Goal: Task Accomplishment & Management: Manage account settings

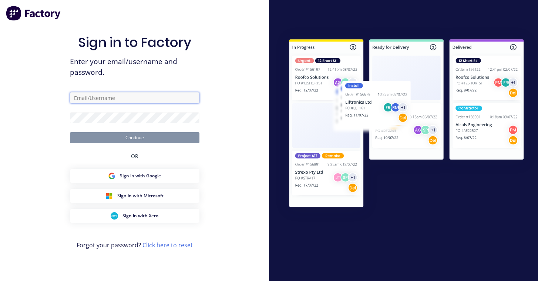
type input "david@toolchromecompany.com.au"
click at [134, 137] on button "Continue" at bounding box center [135, 137] width 130 height 11
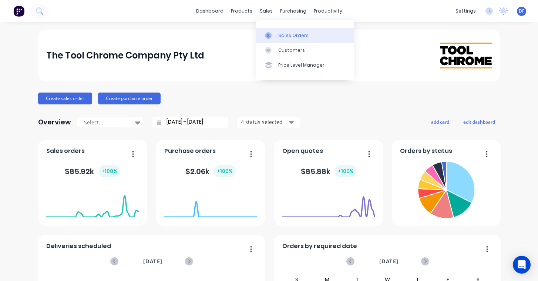
click at [279, 34] on div "Sales Orders" at bounding box center [293, 35] width 30 height 7
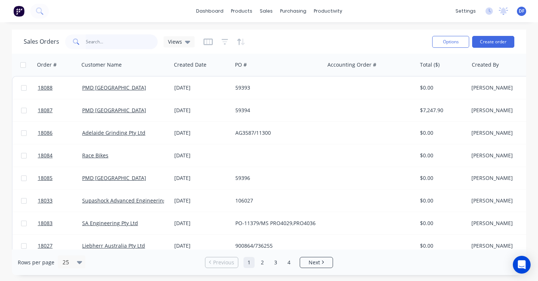
click at [102, 44] on input "text" at bounding box center [122, 41] width 72 height 15
type input "18015"
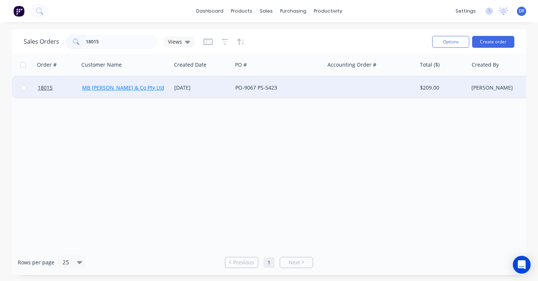
click at [124, 87] on link "MB [PERSON_NAME] & Co Pty Ltd" at bounding box center [123, 87] width 82 height 7
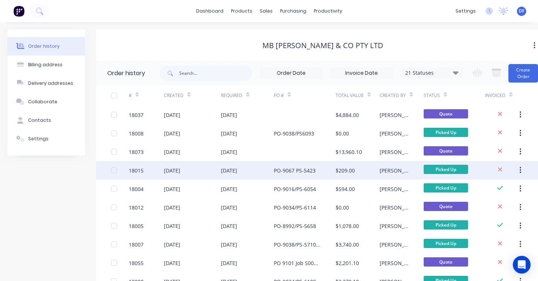
click at [178, 169] on div "[DATE]" at bounding box center [172, 171] width 16 height 8
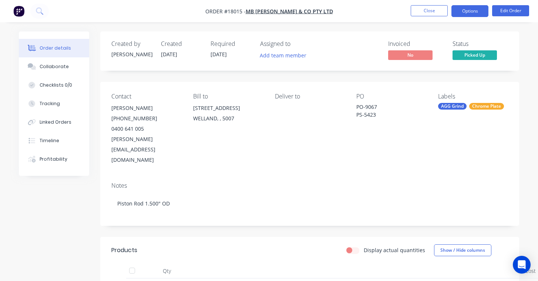
click at [471, 13] on button "Options" at bounding box center [469, 11] width 37 height 12
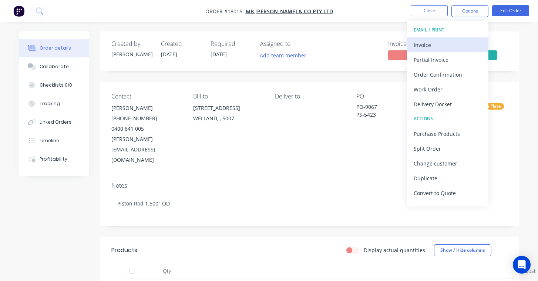
click at [437, 47] on div "Invoice" at bounding box center [448, 45] width 68 height 11
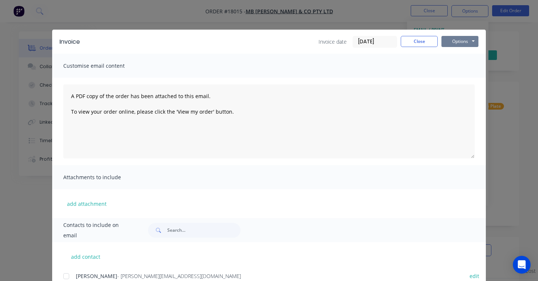
click at [458, 43] on button "Options" at bounding box center [459, 41] width 37 height 11
click at [459, 68] on button "Print" at bounding box center [464, 67] width 47 height 12
click at [422, 43] on button "Close" at bounding box center [419, 41] width 37 height 11
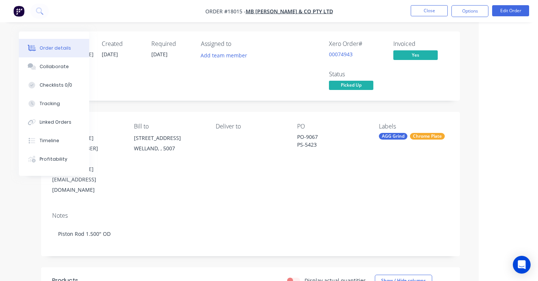
scroll to position [0, 59]
click at [510, 11] on button "Edit Order" at bounding box center [510, 10] width 37 height 11
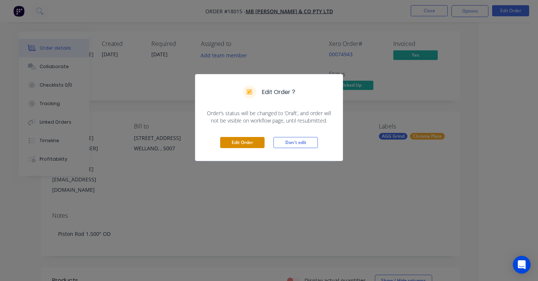
click at [244, 142] on button "Edit Order" at bounding box center [242, 142] width 44 height 11
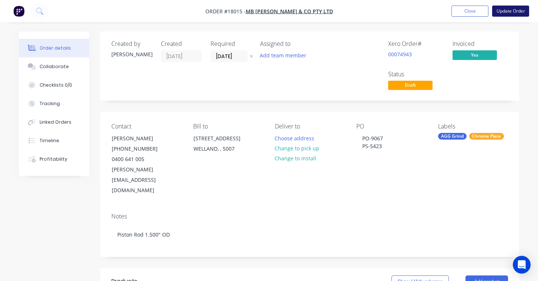
click at [505, 13] on button "Update Order" at bounding box center [510, 11] width 37 height 11
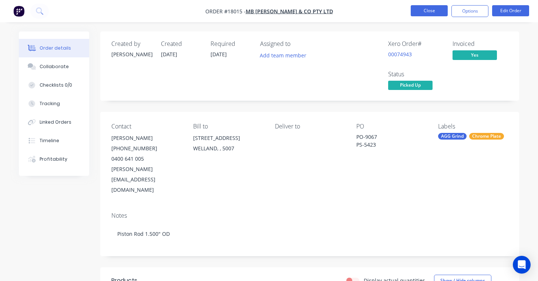
click at [434, 10] on button "Close" at bounding box center [429, 10] width 37 height 11
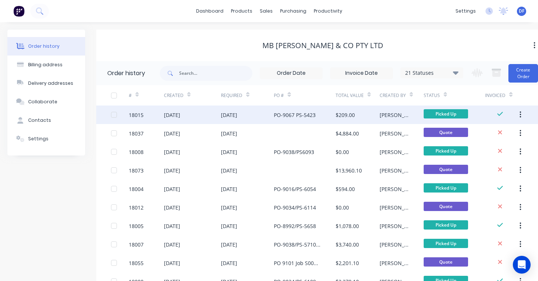
click at [180, 115] on div "[DATE]" at bounding box center [172, 115] width 16 height 8
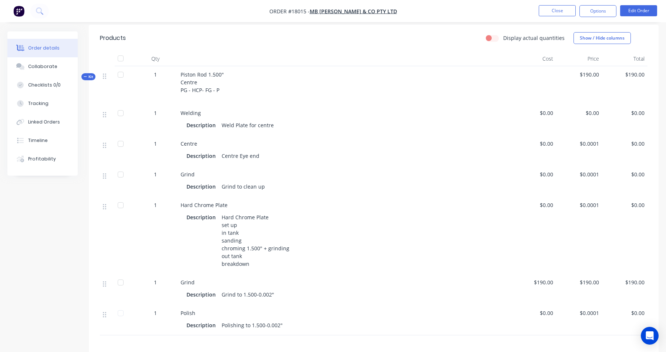
scroll to position [204, 0]
click at [538, 13] on button "Options" at bounding box center [598, 11] width 37 height 12
click at [486, 118] on div "Description Weld Plate for centre" at bounding box center [344, 123] width 315 height 11
click at [538, 12] on button "Edit Order" at bounding box center [638, 10] width 37 height 11
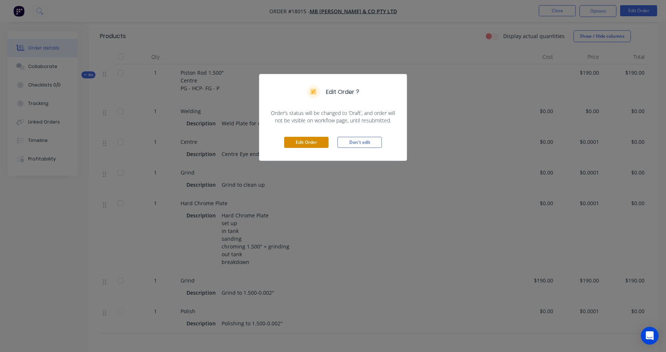
click at [304, 146] on button "Edit Order" at bounding box center [306, 142] width 44 height 11
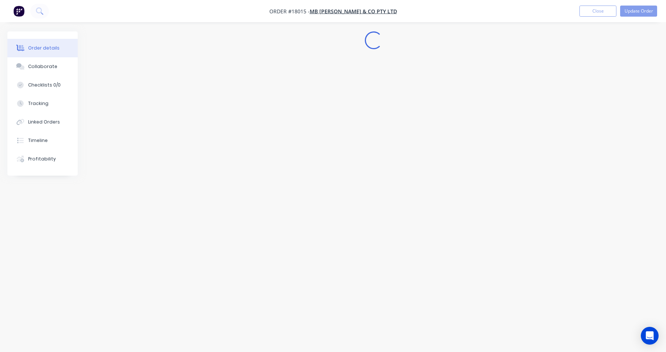
scroll to position [0, 0]
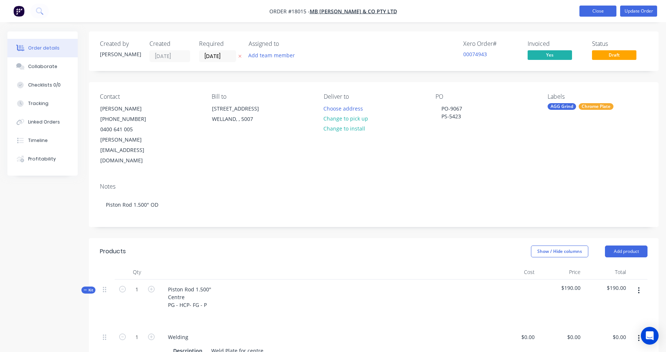
click at [538, 12] on button "Close" at bounding box center [598, 11] width 37 height 11
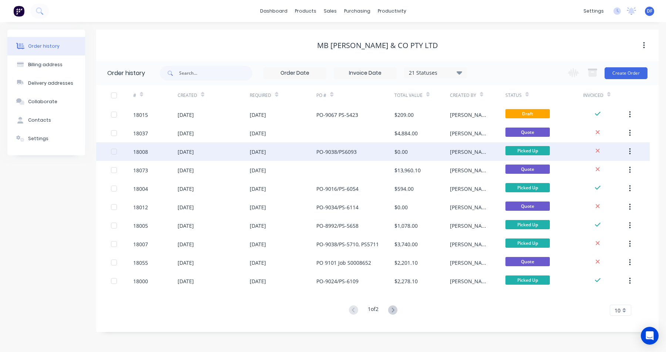
click at [194, 151] on div "[DATE]" at bounding box center [186, 152] width 16 height 8
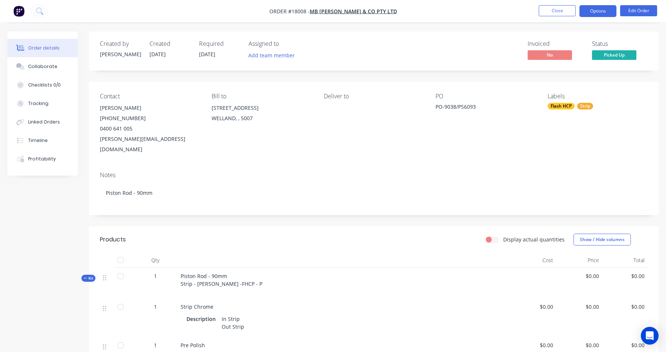
click at [538, 8] on button "Options" at bounding box center [598, 11] width 37 height 12
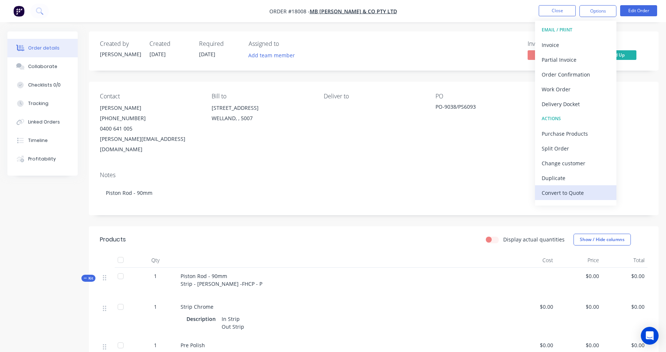
click at [538, 195] on div "Convert to Quote" at bounding box center [576, 193] width 68 height 11
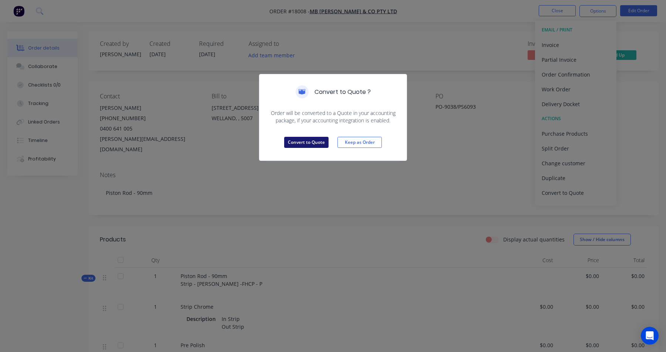
click at [303, 143] on button "Convert to Quote" at bounding box center [306, 142] width 44 height 11
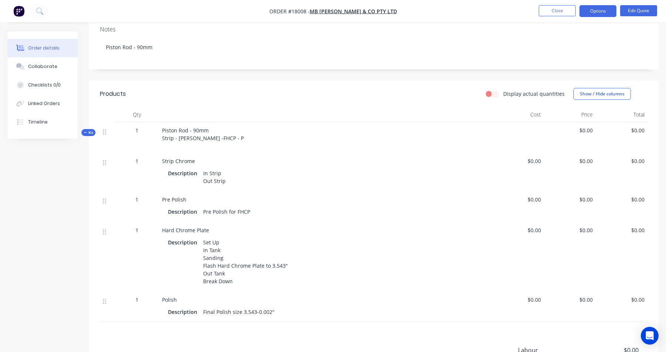
scroll to position [146, 0]
click at [535, 226] on span "$0.00" at bounding box center [518, 230] width 46 height 8
click at [531, 226] on span "$0.00" at bounding box center [518, 230] width 46 height 8
click at [538, 226] on div "$0.00" at bounding box center [518, 257] width 52 height 70
click at [538, 13] on button "Options" at bounding box center [598, 11] width 37 height 12
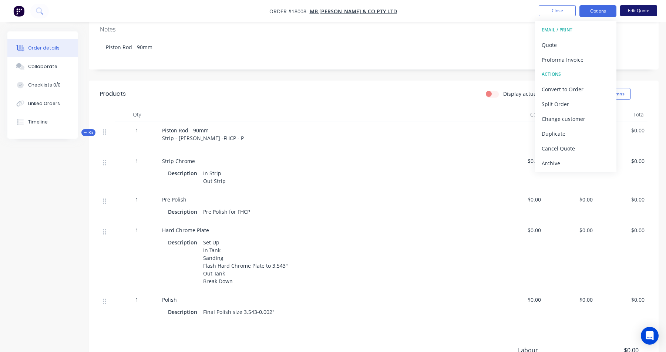
click at [538, 10] on button "Edit Quote" at bounding box center [638, 10] width 37 height 11
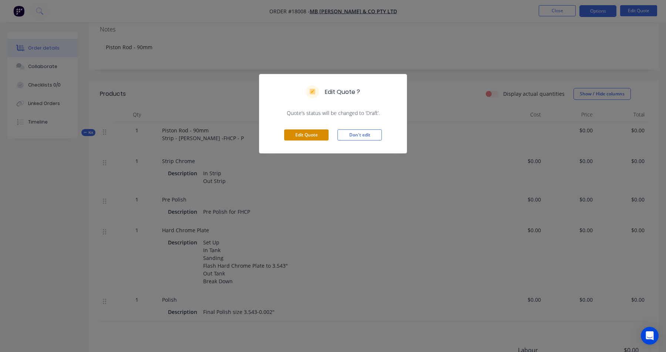
click at [313, 137] on button "Edit Quote" at bounding box center [306, 135] width 44 height 11
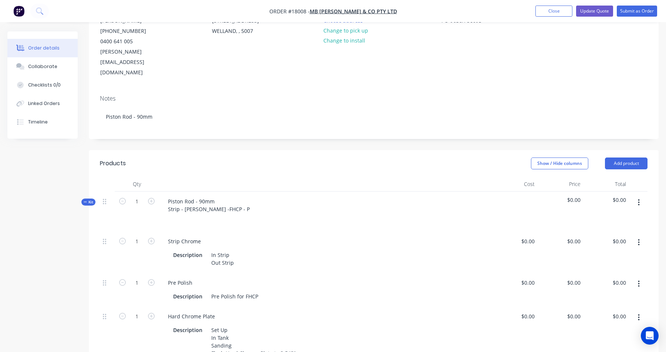
scroll to position [163, 0]
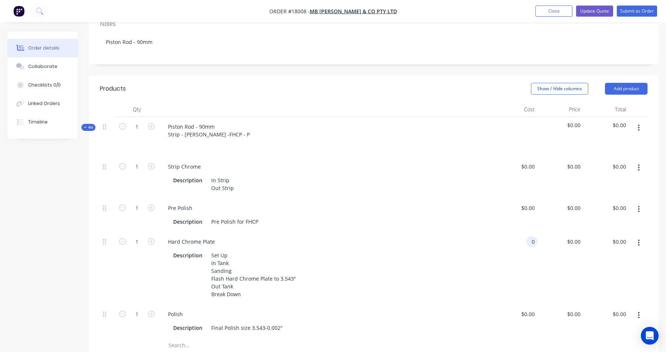
click at [527, 236] on div "0 0" at bounding box center [531, 241] width 11 height 11
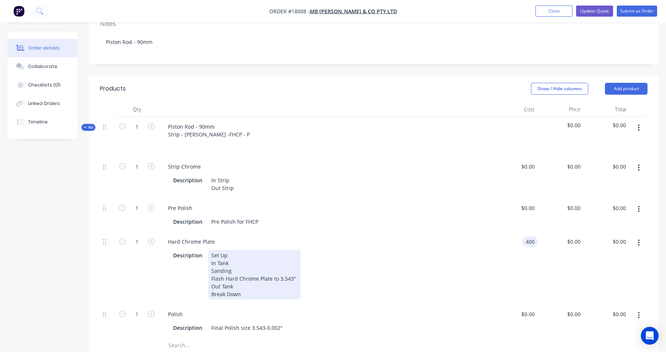
type input "$400.00"
click at [477, 250] on div "Description Set Up In Tank Sanding Flash Hard Chrome Plate to 3.543" Out Tank B…" at bounding box center [324, 275] width 308 height 50
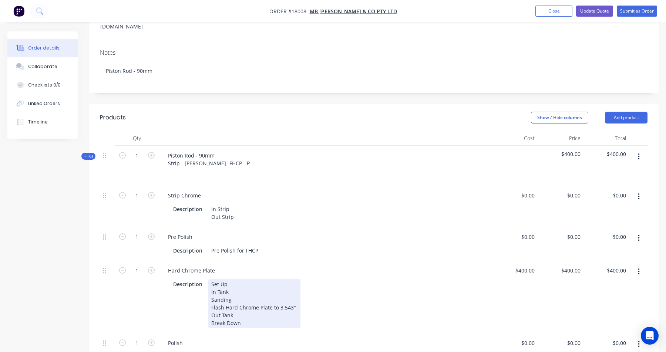
scroll to position [90, 0]
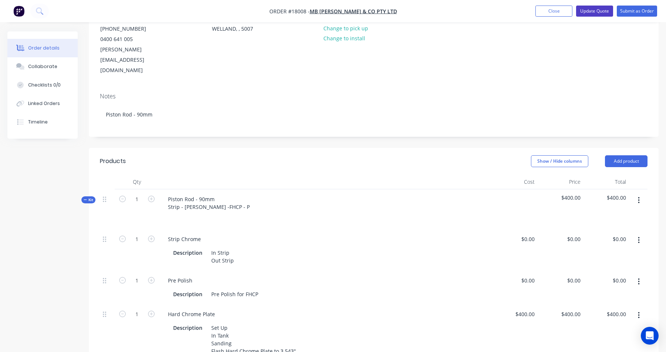
click at [538, 13] on button "Update Quote" at bounding box center [594, 11] width 37 height 11
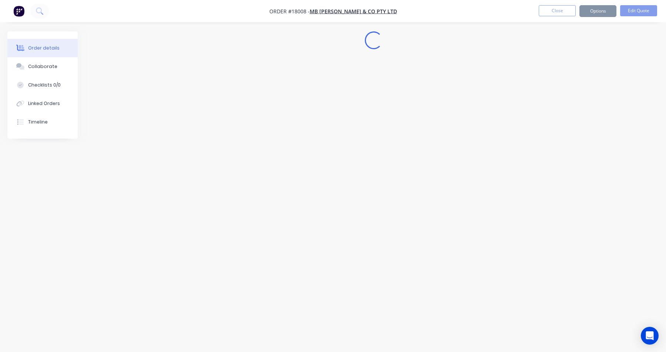
scroll to position [0, 0]
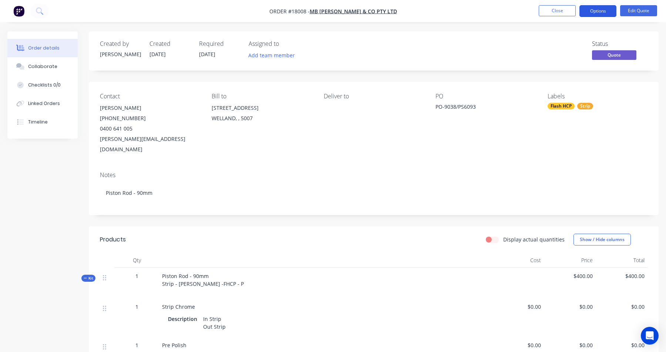
click at [538, 14] on button "Options" at bounding box center [598, 11] width 37 height 12
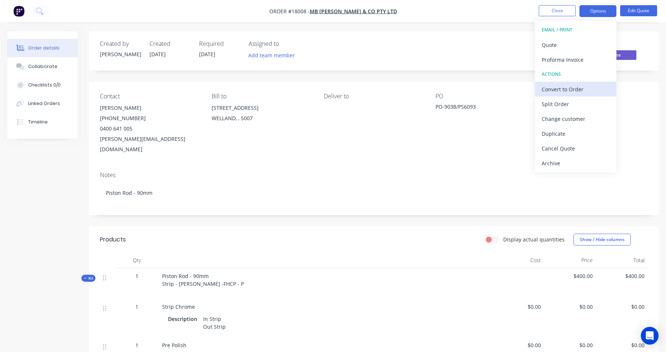
click at [538, 93] on div "Convert to Order" at bounding box center [576, 89] width 68 height 11
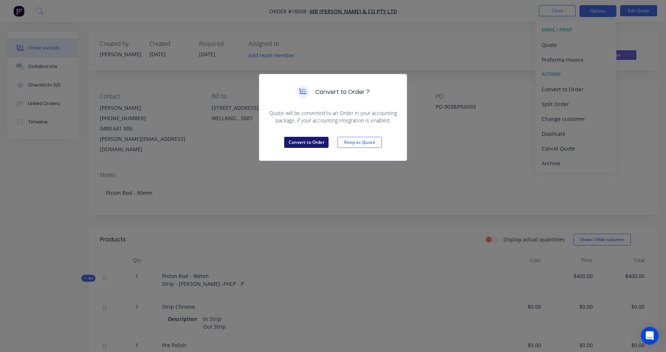
click at [304, 138] on button "Convert to Order" at bounding box center [306, 142] width 44 height 11
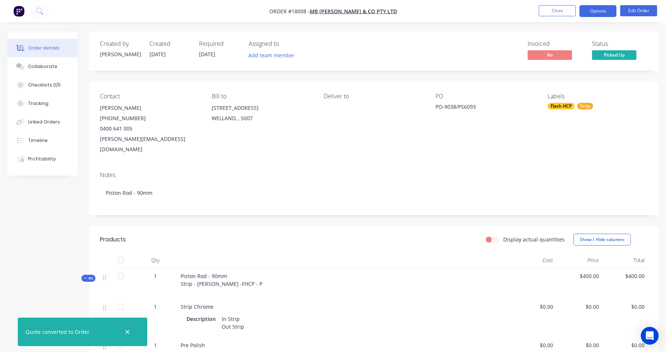
click at [538, 13] on button "Options" at bounding box center [598, 11] width 37 height 12
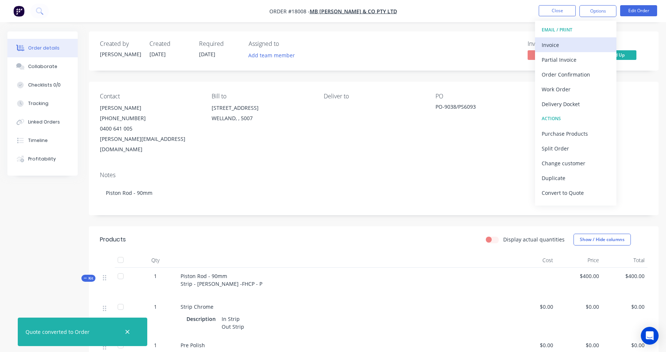
click at [538, 46] on div "Invoice" at bounding box center [576, 45] width 68 height 11
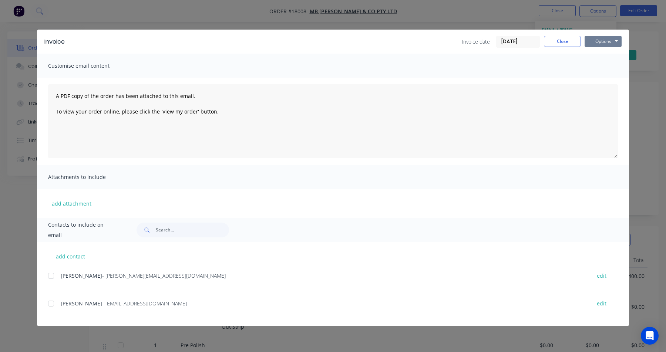
click at [538, 42] on button "Options" at bounding box center [603, 41] width 37 height 11
click at [538, 71] on button "Print" at bounding box center [608, 67] width 47 height 12
click at [538, 41] on button "Close" at bounding box center [562, 41] width 37 height 11
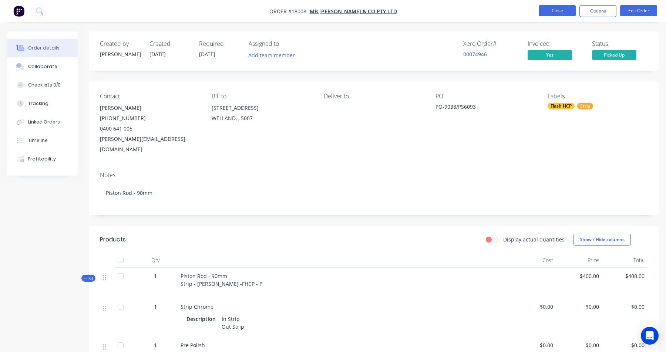
click at [538, 10] on button "Close" at bounding box center [557, 10] width 37 height 11
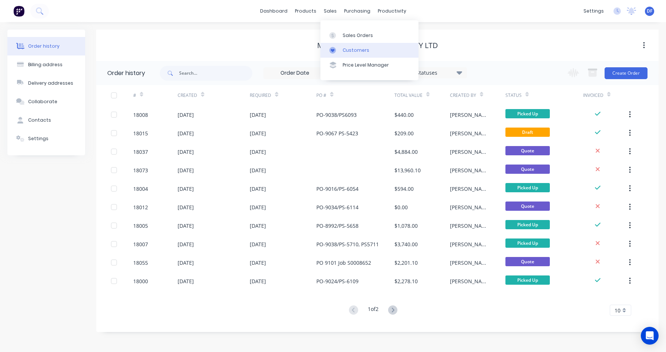
click at [347, 51] on div "Customers" at bounding box center [356, 50] width 27 height 7
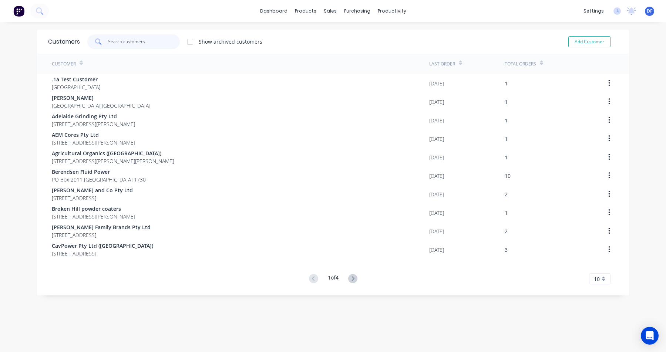
click at [139, 41] on input "text" at bounding box center [144, 41] width 72 height 15
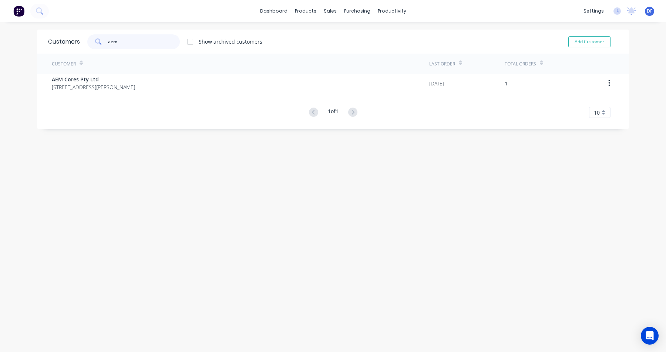
type input "aem"
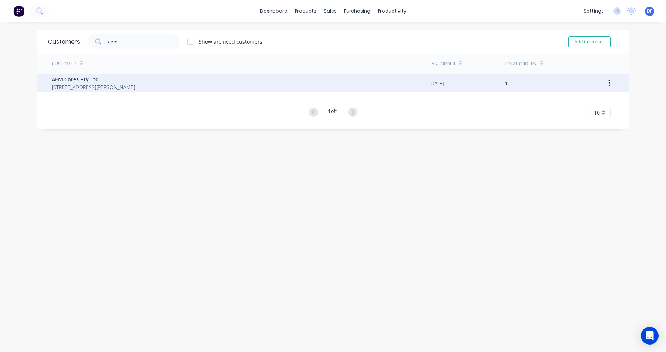
click at [67, 80] on span "AEM Cores Pty Ltd" at bounding box center [93, 79] width 83 height 8
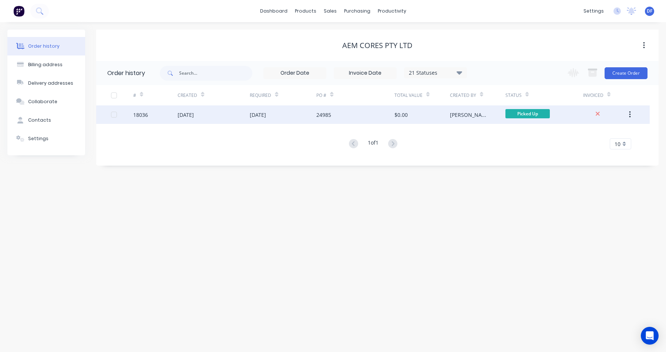
click at [260, 117] on div "08 Sep 2025" at bounding box center [258, 115] width 16 height 8
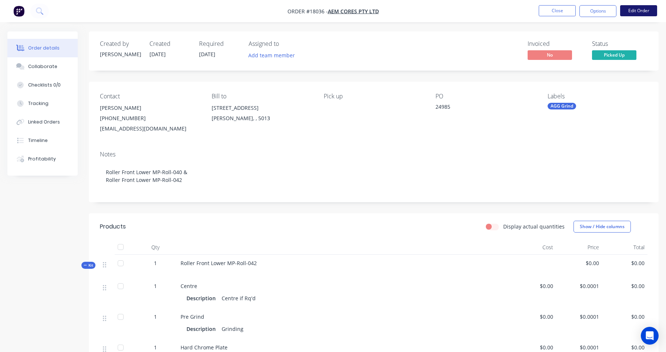
click at [632, 10] on button "Edit Order" at bounding box center [638, 10] width 37 height 11
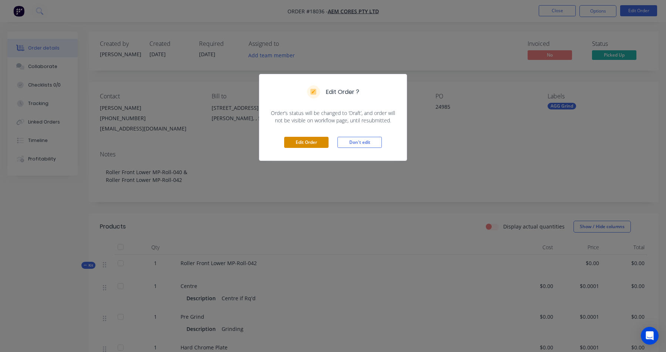
click at [300, 141] on button "Edit Order" at bounding box center [306, 142] width 44 height 11
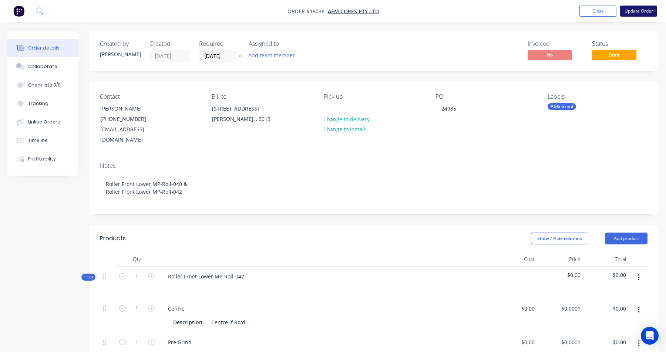
click at [640, 12] on button "Update Order" at bounding box center [638, 11] width 37 height 11
type input "$0.0001"
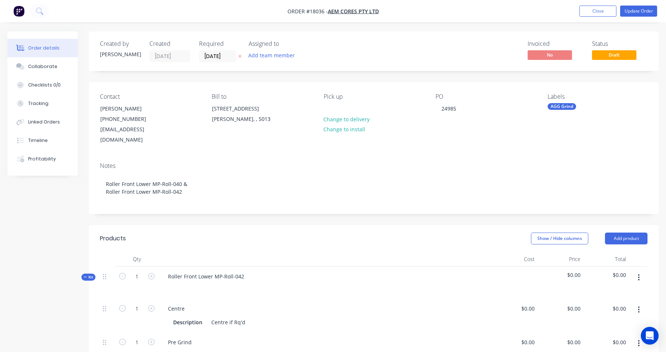
type input "$0.0001"
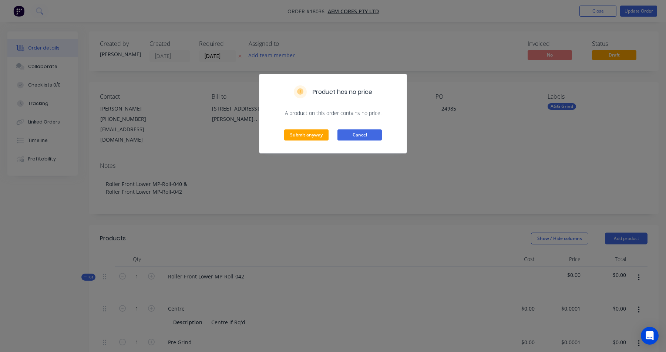
click at [361, 135] on button "Cancel" at bounding box center [359, 135] width 44 height 11
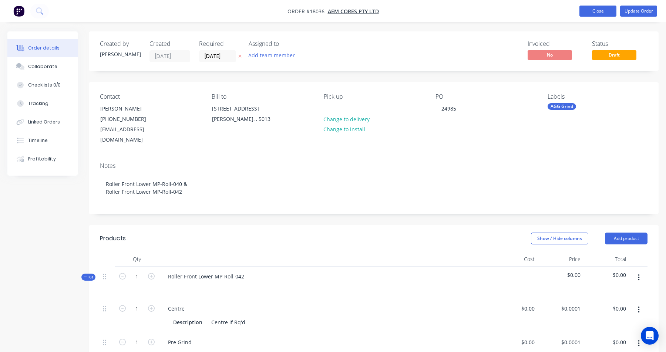
click at [599, 10] on button "Close" at bounding box center [598, 11] width 37 height 11
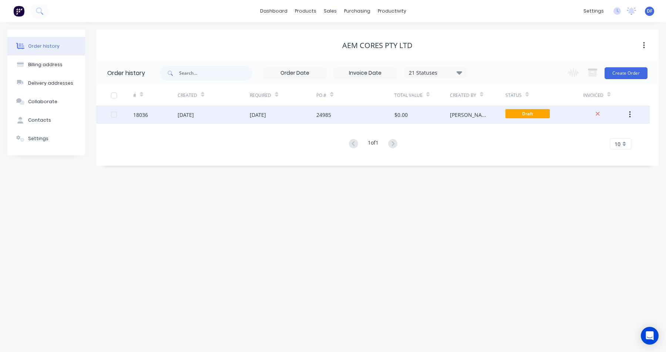
click at [330, 117] on div "24985" at bounding box center [323, 115] width 15 height 8
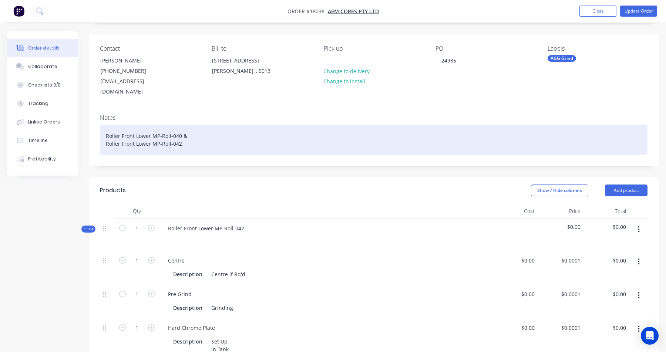
scroll to position [43, 0]
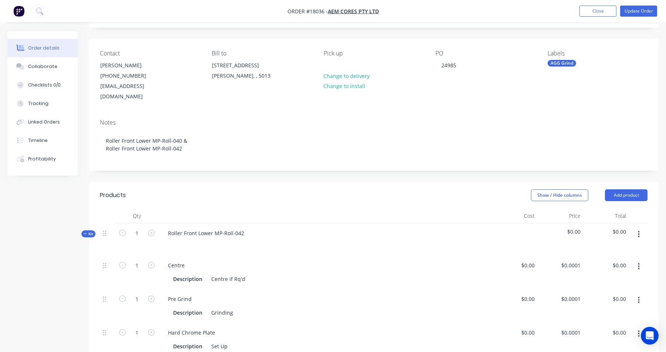
click at [545, 251] on div "$0.00" at bounding box center [561, 240] width 46 height 32
click at [554, 263] on div "$0.0001 $0.0001" at bounding box center [561, 273] width 46 height 34
click at [568, 261] on input "0.0001" at bounding box center [572, 265] width 23 height 11
type input "$0.0001"
click at [425, 281] on div "Description Centre if Rq'd" at bounding box center [324, 279] width 308 height 11
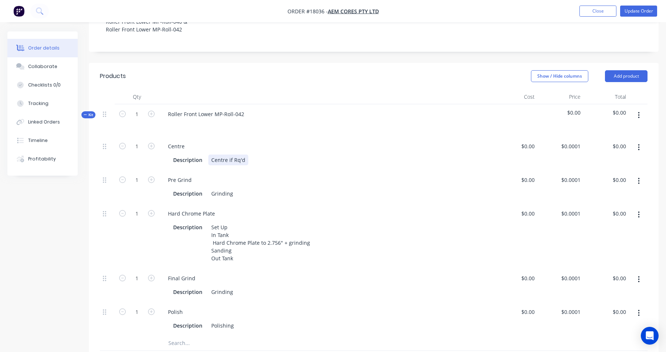
scroll to position [172, 0]
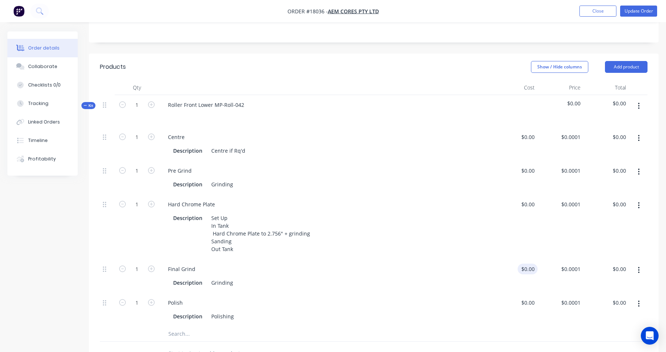
type input "0"
click at [530, 266] on input "0" at bounding box center [529, 269] width 17 height 11
type input "0"
type input "$0.00"
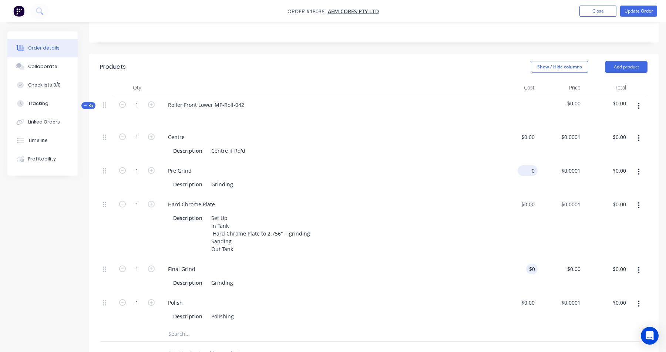
click at [525, 169] on div "0 $0.00" at bounding box center [515, 178] width 46 height 34
type input "$250.00"
click at [475, 185] on div "Description Grinding" at bounding box center [324, 184] width 308 height 11
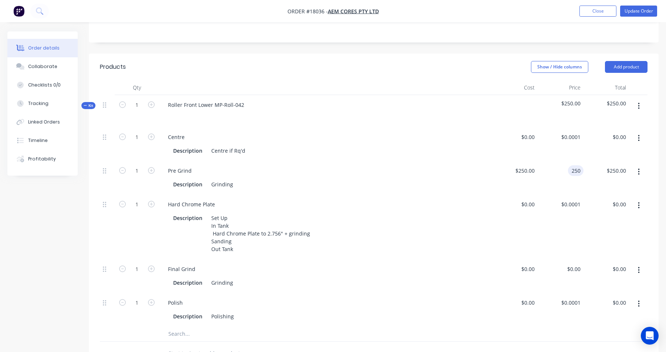
click at [565, 170] on div "250 250" at bounding box center [561, 178] width 46 height 34
type input "$0.0001"
type input "$0.00"
click at [466, 206] on div "Hard Chrome Plate" at bounding box center [325, 204] width 327 height 11
click at [526, 201] on div "0 $0.00" at bounding box center [528, 204] width 20 height 11
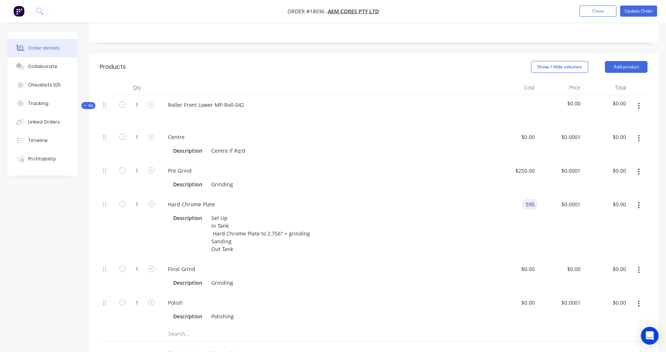
type input "$595.00"
click at [511, 239] on div "$595.00 595" at bounding box center [515, 227] width 46 height 65
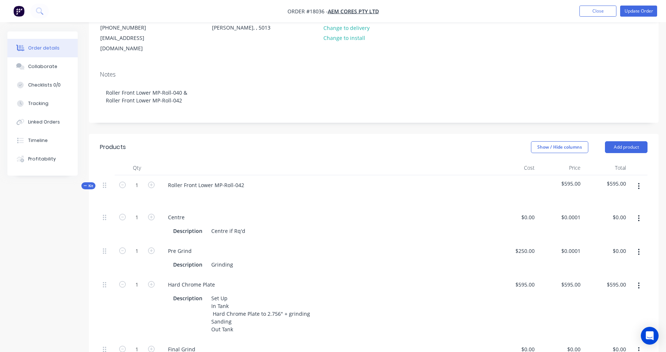
scroll to position [91, 0]
click at [149, 185] on icon "button" at bounding box center [151, 185] width 7 height 7
type input "2"
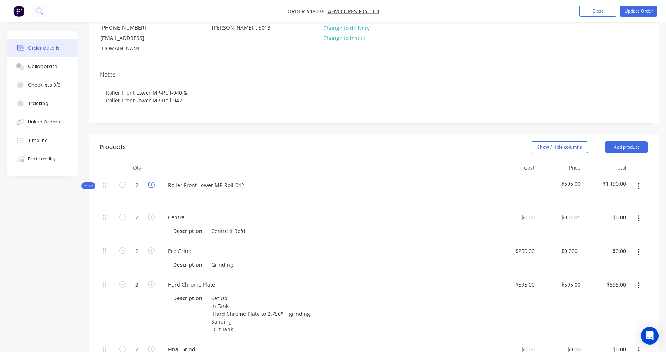
type input "2"
type input "$1,190.00"
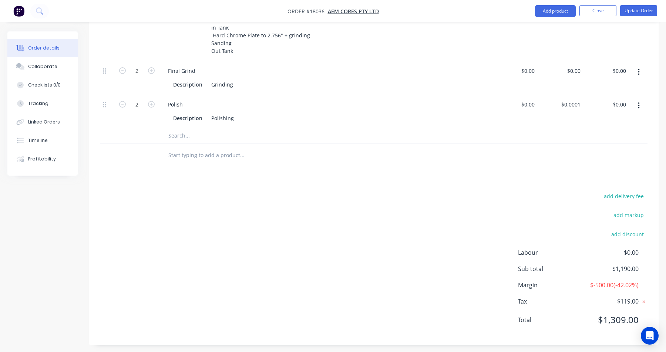
scroll to position [370, 0]
click at [638, 8] on button "Update Order" at bounding box center [638, 10] width 37 height 11
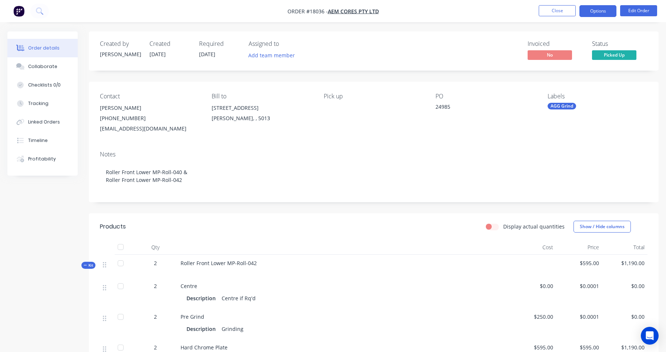
click at [592, 11] on button "Options" at bounding box center [598, 11] width 37 height 12
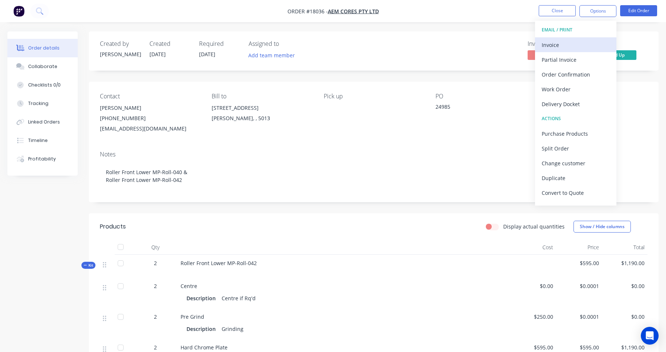
click at [555, 49] on div "Invoice" at bounding box center [576, 45] width 68 height 11
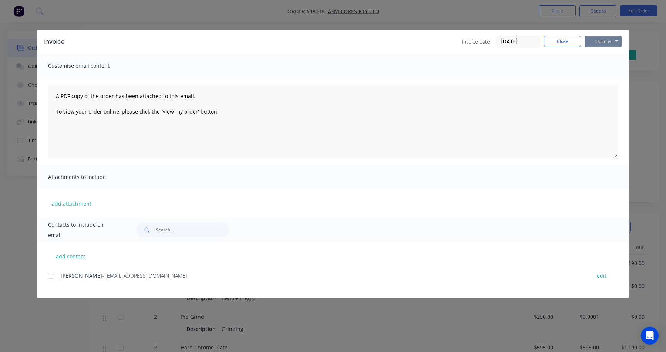
click at [609, 44] on button "Options" at bounding box center [603, 41] width 37 height 11
click at [601, 67] on button "Print" at bounding box center [608, 67] width 47 height 12
click at [555, 40] on button "Close" at bounding box center [562, 41] width 37 height 11
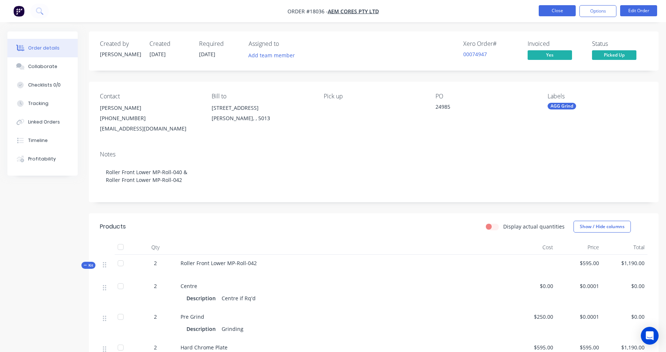
click at [558, 11] on button "Close" at bounding box center [557, 10] width 37 height 11
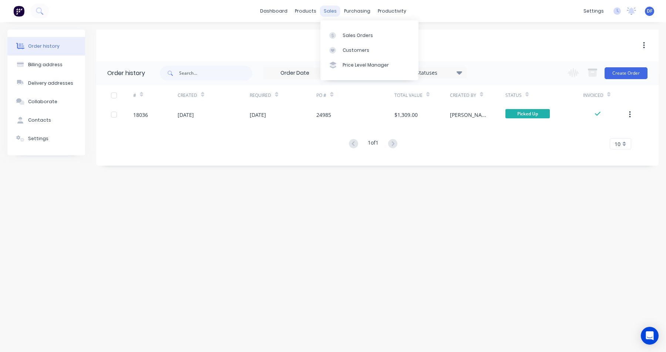
click at [330, 6] on div "sales" at bounding box center [330, 11] width 20 height 11
click at [347, 32] on div "Sales Orders" at bounding box center [358, 35] width 30 height 7
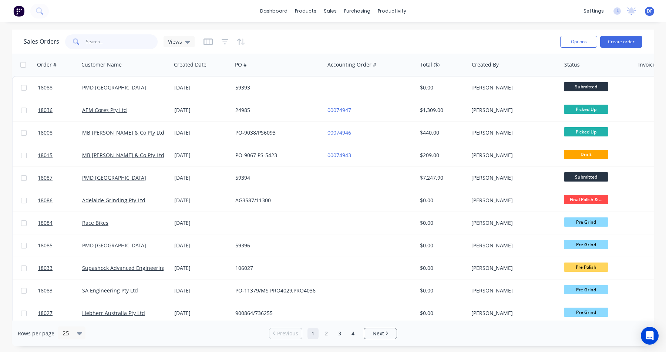
click at [134, 40] on input "text" at bounding box center [122, 41] width 72 height 15
type input "18030"
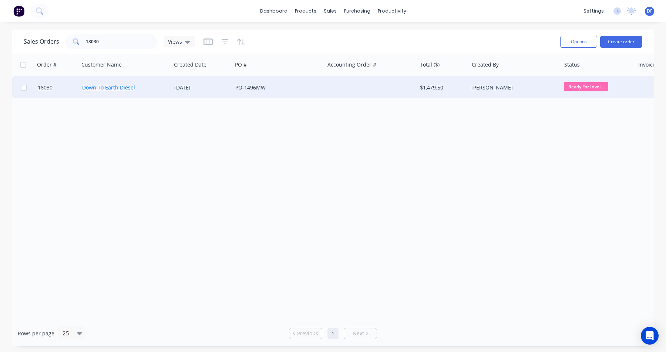
click at [119, 90] on link "Down To Earth Diesel" at bounding box center [108, 87] width 53 height 7
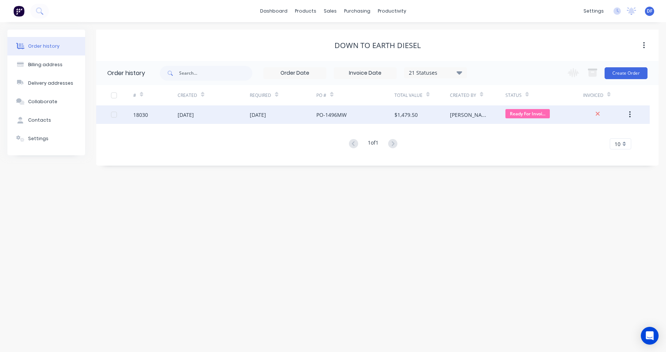
click at [439, 117] on div "$1,479.50" at bounding box center [422, 114] width 56 height 19
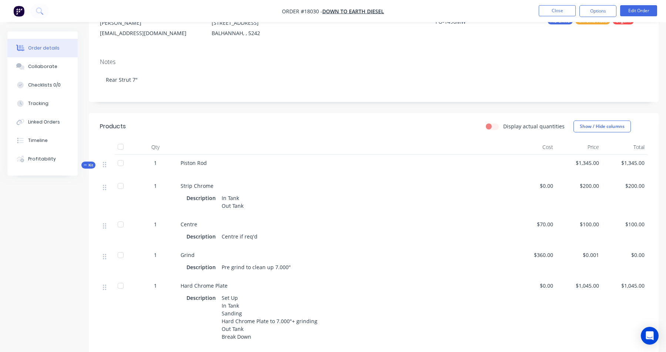
scroll to position [92, 0]
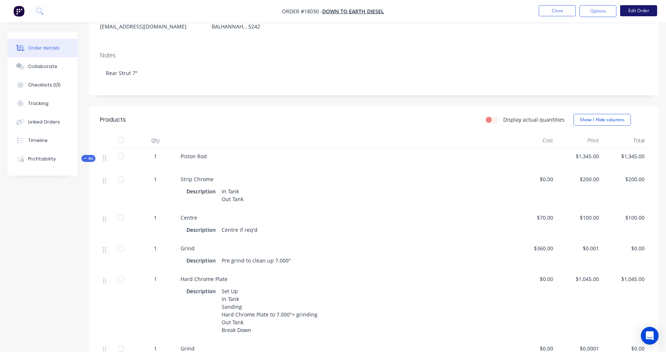
click at [633, 10] on button "Edit Order" at bounding box center [638, 10] width 37 height 11
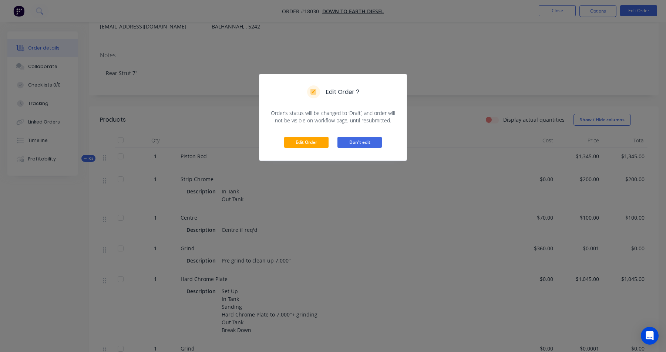
click at [360, 147] on button "Don't edit" at bounding box center [359, 142] width 44 height 11
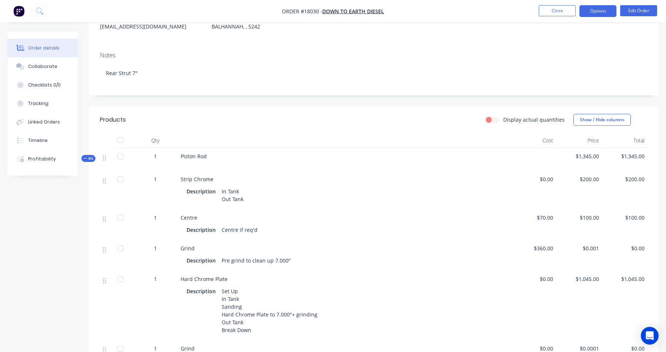
click at [598, 11] on button "Options" at bounding box center [598, 11] width 37 height 12
click at [469, 270] on div "Grind Description Pre grind to clean up 7.000"" at bounding box center [344, 255] width 333 height 31
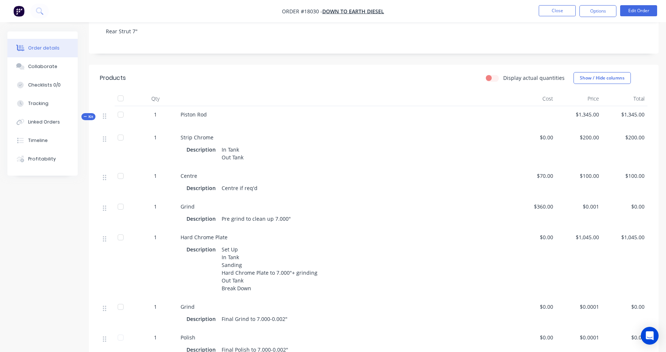
scroll to position [150, 0]
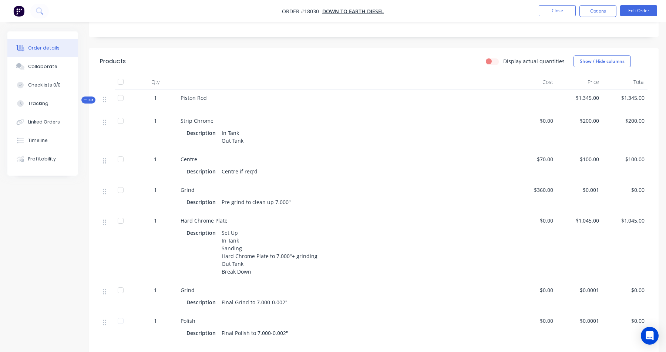
click at [554, 227] on div "$0.00" at bounding box center [534, 247] width 46 height 70
click at [548, 225] on div "$0.00" at bounding box center [534, 247] width 46 height 70
click at [542, 215] on div "$0.00" at bounding box center [534, 247] width 46 height 70
click at [543, 218] on span "$0.00" at bounding box center [534, 221] width 40 height 8
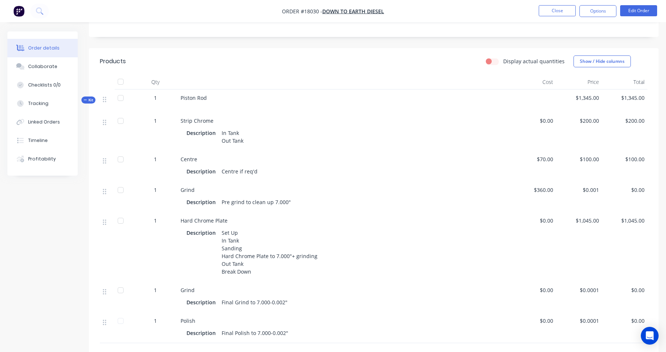
click at [494, 201] on div "Description Pre grind to clean up 7.000"" at bounding box center [344, 202] width 315 height 11
click at [592, 14] on button "Options" at bounding box center [598, 11] width 37 height 12
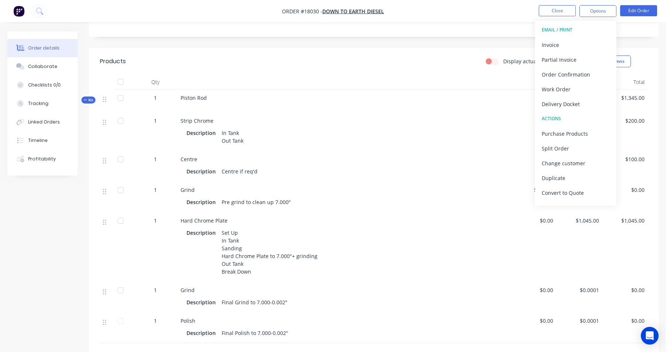
click at [490, 140] on div "Description In Tank Out Tank" at bounding box center [344, 137] width 315 height 19
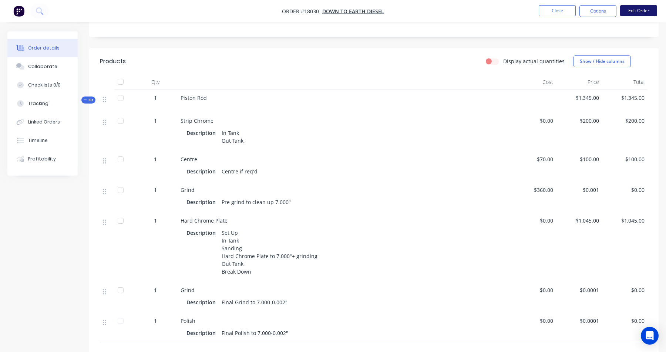
click at [646, 12] on button "Edit Order" at bounding box center [638, 10] width 37 height 11
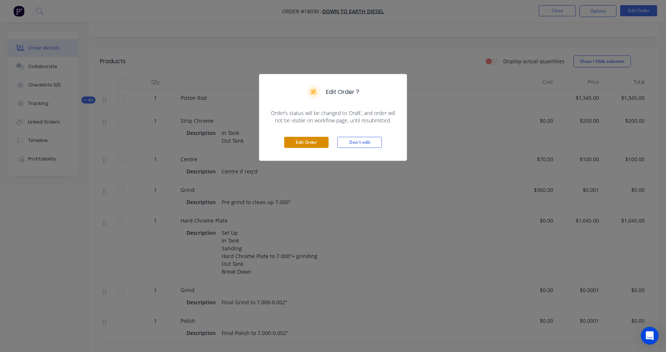
click at [312, 143] on button "Edit Order" at bounding box center [306, 142] width 44 height 11
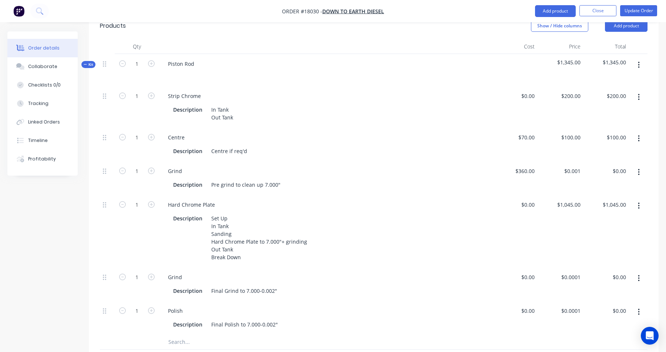
scroll to position [215, 0]
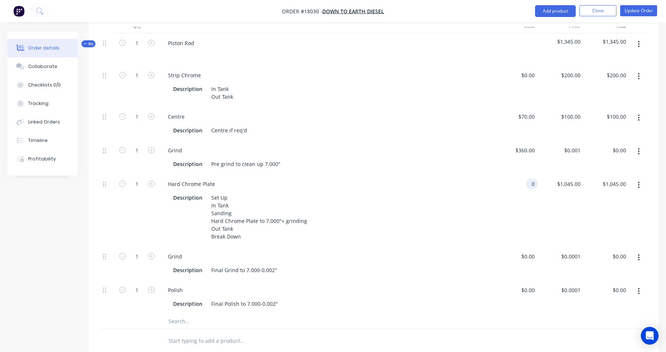
click at [534, 185] on input "0" at bounding box center [533, 184] width 9 height 11
type input "$1,045.00"
click at [494, 213] on div "$1,045.00 1045" at bounding box center [515, 210] width 46 height 73
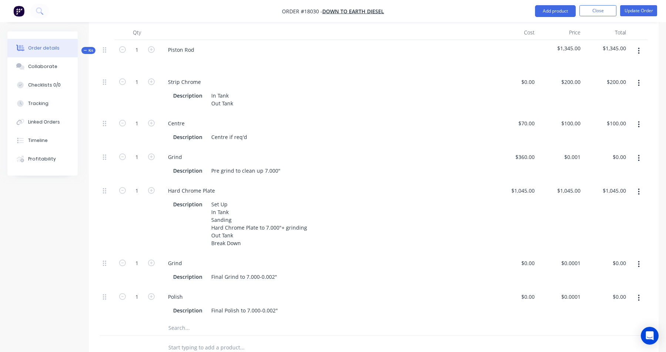
scroll to position [207, 0]
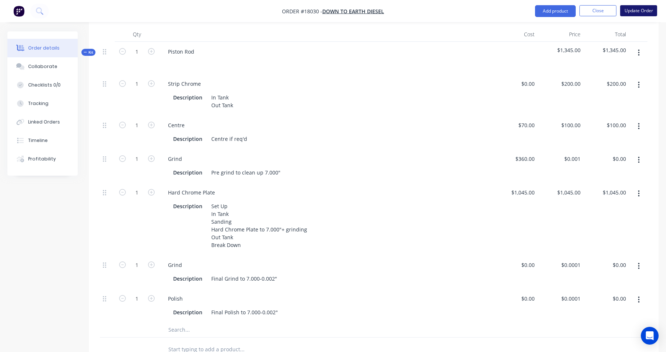
click at [640, 10] on button "Update Order" at bounding box center [638, 10] width 37 height 11
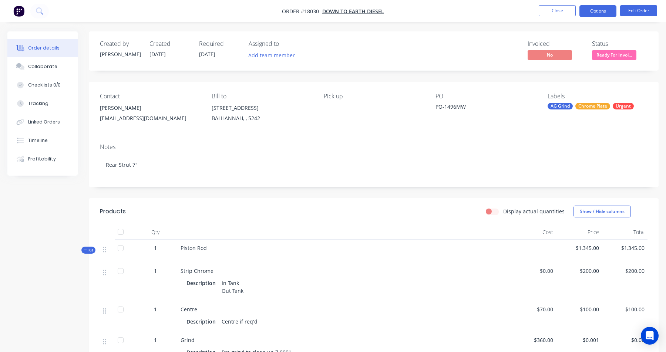
click at [597, 10] on button "Options" at bounding box center [598, 11] width 37 height 12
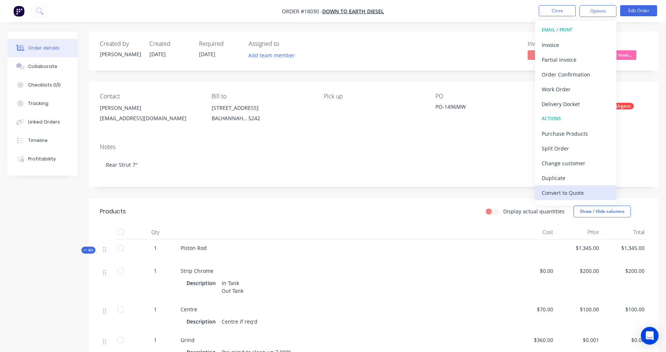
click at [563, 194] on div "Convert to Quote" at bounding box center [576, 193] width 68 height 11
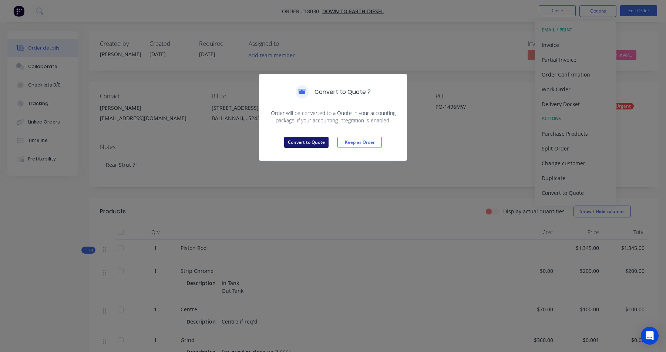
click at [310, 144] on button "Convert to Quote" at bounding box center [306, 142] width 44 height 11
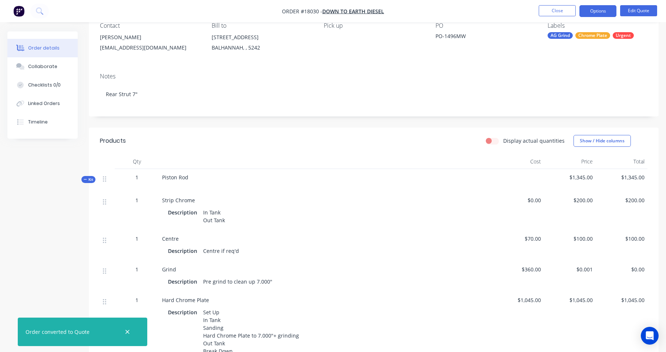
scroll to position [72, 0]
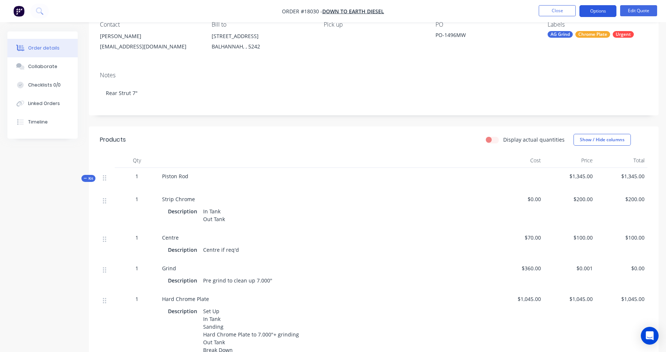
click at [598, 14] on button "Options" at bounding box center [598, 11] width 37 height 12
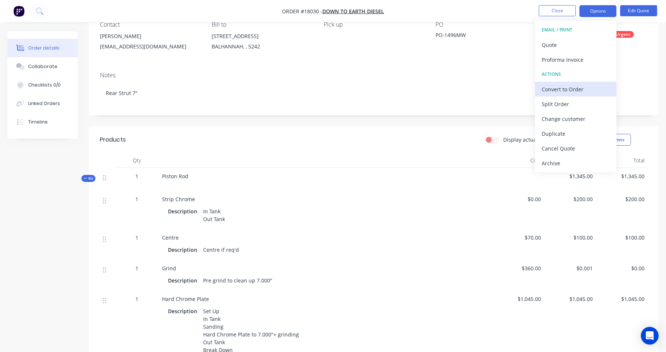
click at [550, 91] on div "Convert to Order" at bounding box center [576, 89] width 68 height 11
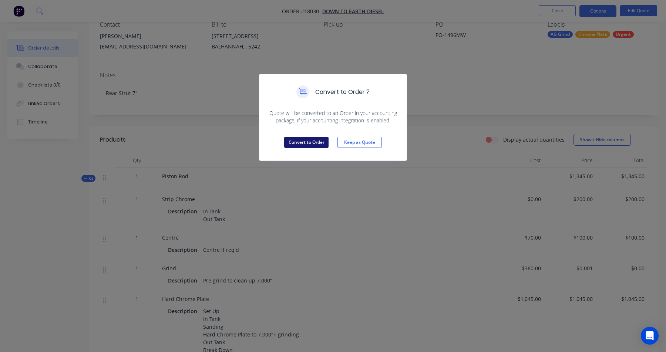
click at [306, 145] on button "Convert to Order" at bounding box center [306, 142] width 44 height 11
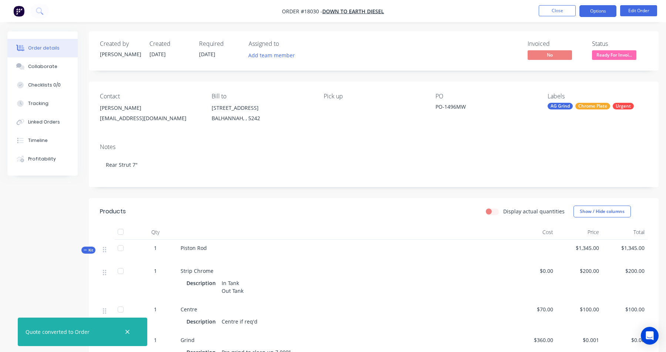
click at [601, 11] on button "Options" at bounding box center [598, 11] width 37 height 12
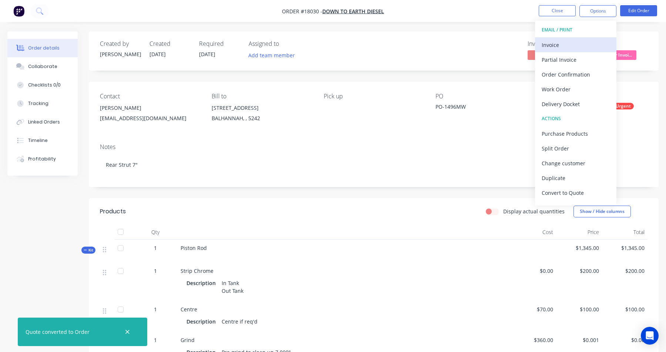
click at [566, 49] on div "Invoice" at bounding box center [576, 45] width 68 height 11
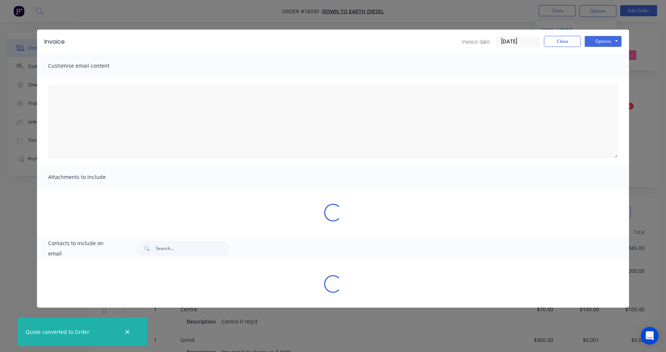
type textarea "A PDF copy of the order has been attached to this email. To view your order onl…"
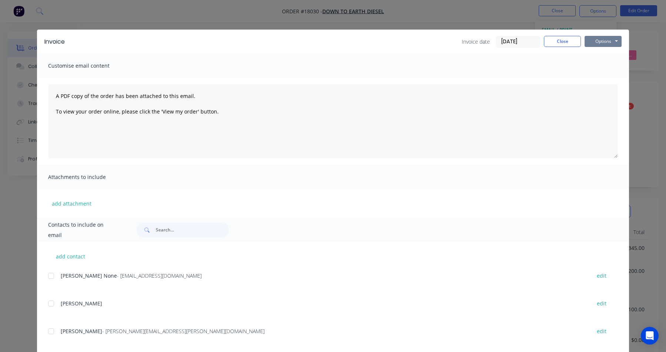
click at [608, 43] on button "Options" at bounding box center [603, 41] width 37 height 11
click at [604, 67] on button "Print" at bounding box center [608, 67] width 47 height 12
click at [560, 46] on button "Close" at bounding box center [562, 41] width 37 height 11
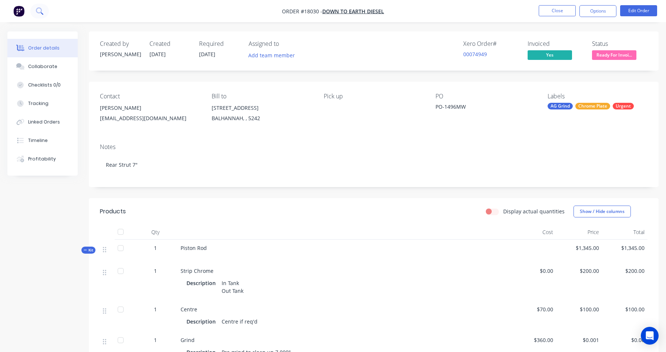
click at [40, 9] on icon at bounding box center [39, 10] width 7 height 7
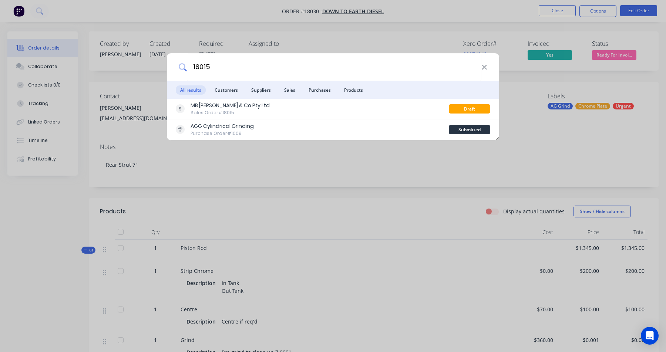
type input "18015"
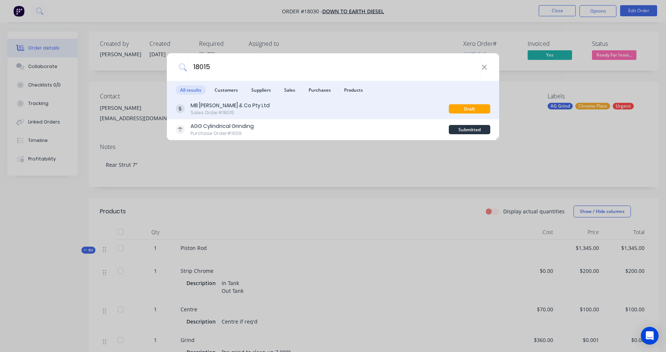
click at [241, 107] on div "MB [PERSON_NAME] & Co Pty Ltd" at bounding box center [230, 106] width 79 height 8
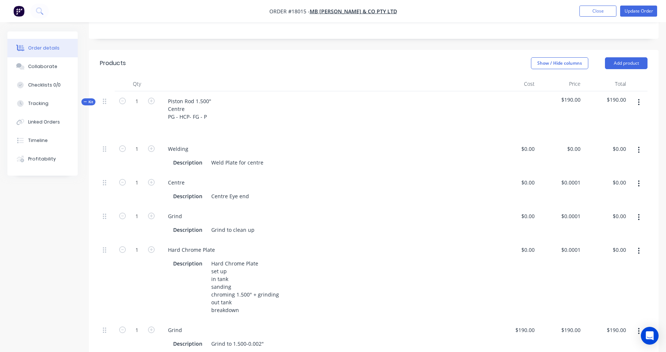
scroll to position [198, 0]
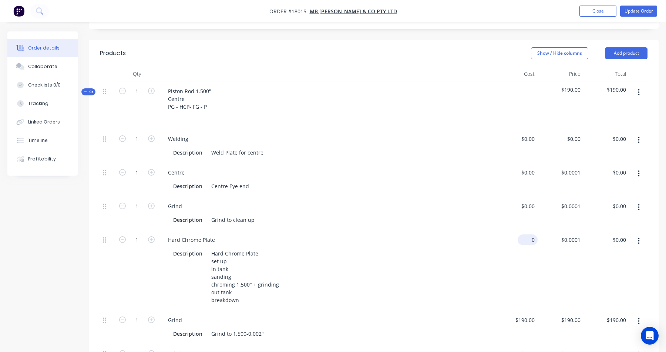
click at [525, 230] on div "0 $0.00" at bounding box center [515, 270] width 46 height 80
type input "$0.00"
click at [525, 230] on div "$0.00 0" at bounding box center [515, 270] width 46 height 80
click at [505, 235] on div "$0.00 $0.00" at bounding box center [515, 270] width 46 height 80
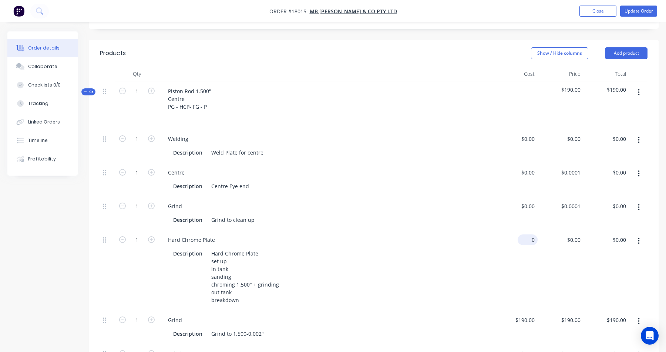
click at [530, 235] on input "0" at bounding box center [529, 240] width 17 height 11
type input "$570.00"
click at [509, 231] on div "$570.00 570" at bounding box center [515, 270] width 46 height 80
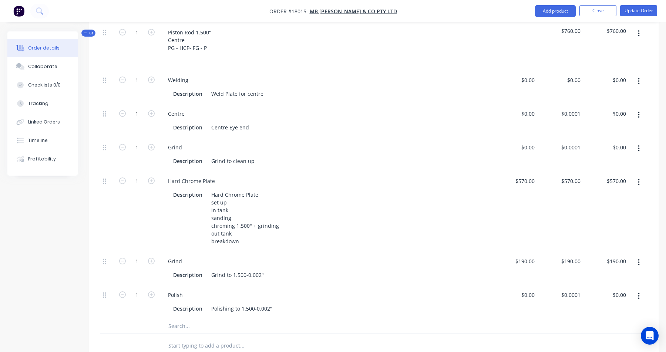
scroll to position [264, 0]
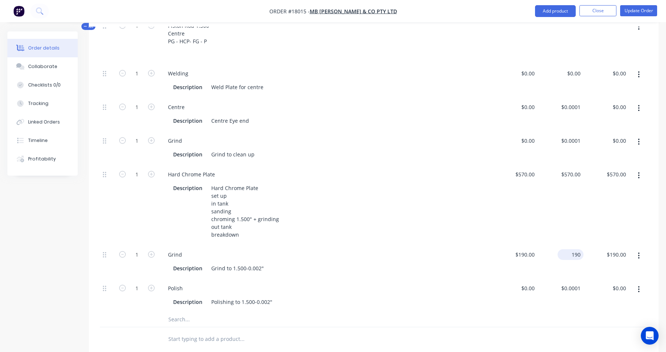
click at [571, 249] on input "190" at bounding box center [572, 254] width 23 height 11
click at [571, 249] on input "190" at bounding box center [577, 254] width 13 height 11
type input "$0.00"
click at [374, 253] on div "Grind Description Grind to 1.500-0.002"" at bounding box center [325, 262] width 333 height 34
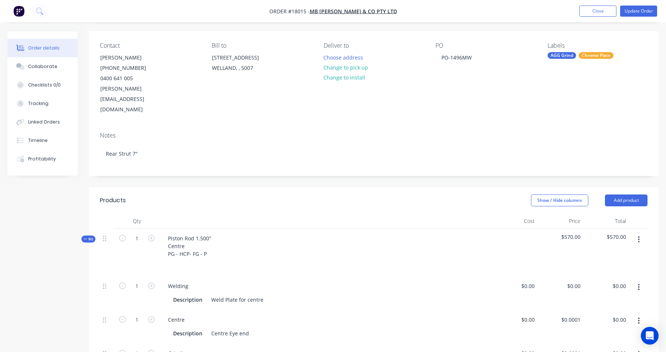
scroll to position [45, 0]
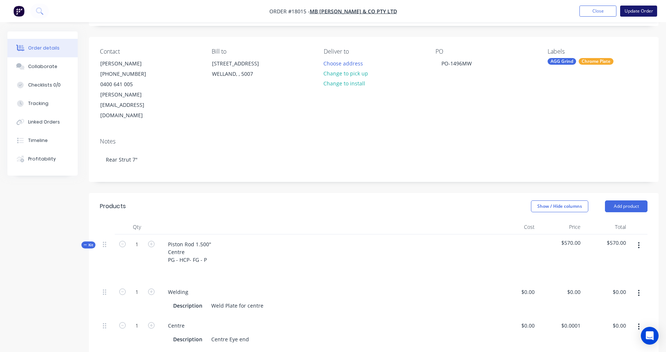
click at [635, 13] on button "Update Order" at bounding box center [638, 11] width 37 height 11
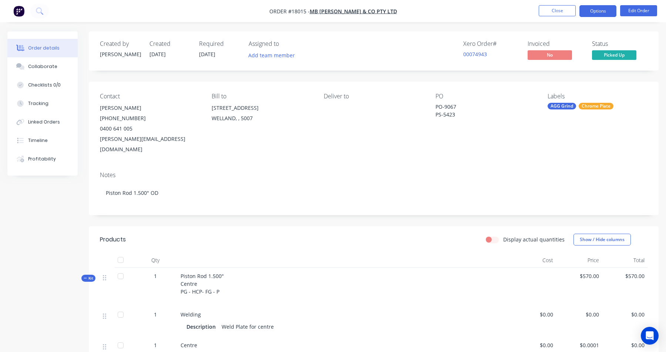
click at [605, 13] on button "Options" at bounding box center [598, 11] width 37 height 12
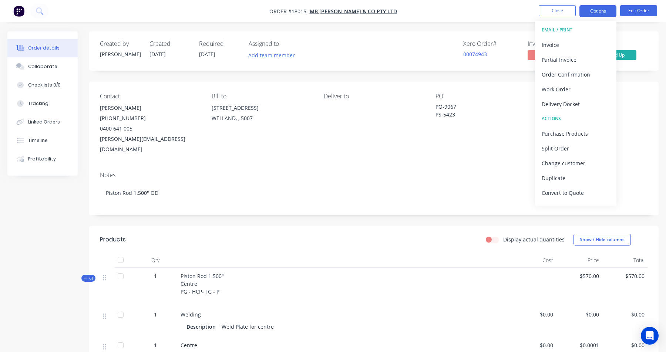
click at [591, 16] on button "Options" at bounding box center [598, 11] width 37 height 12
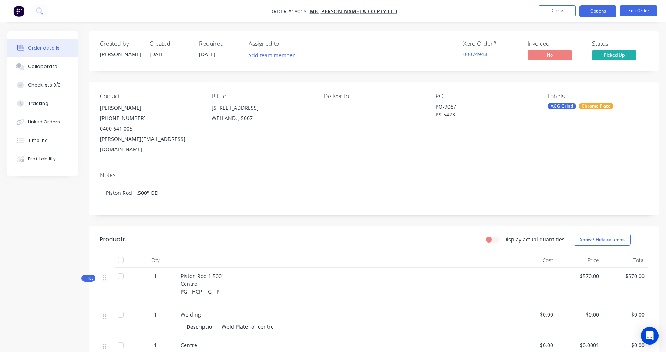
click at [591, 16] on button "Options" at bounding box center [598, 11] width 37 height 12
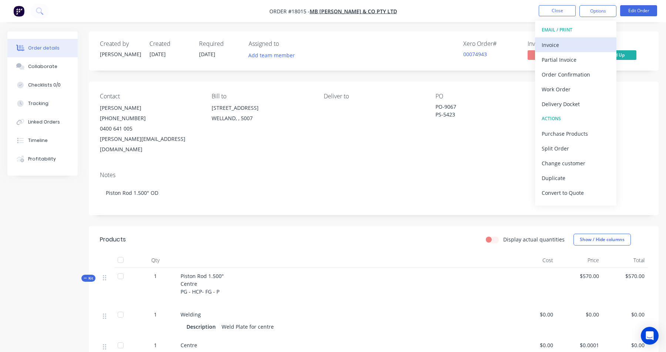
click at [558, 49] on div "Invoice" at bounding box center [576, 45] width 68 height 11
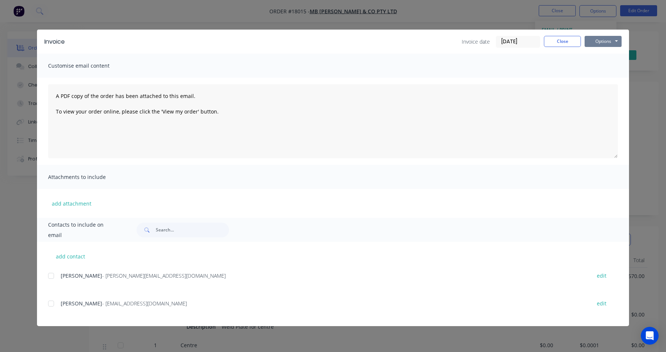
click at [609, 43] on button "Options" at bounding box center [603, 41] width 37 height 11
click at [603, 57] on button "Preview" at bounding box center [608, 54] width 47 height 12
click at [564, 43] on button "Close" at bounding box center [562, 41] width 37 height 11
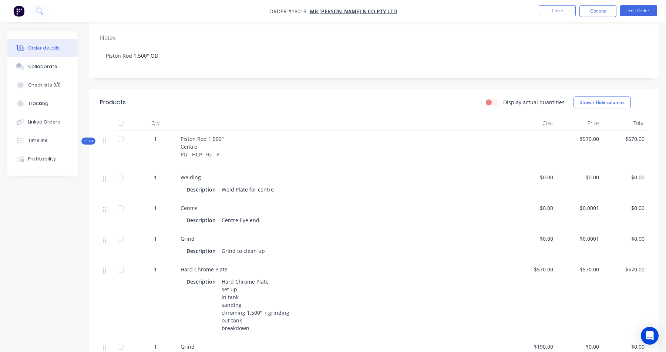
scroll to position [135, 0]
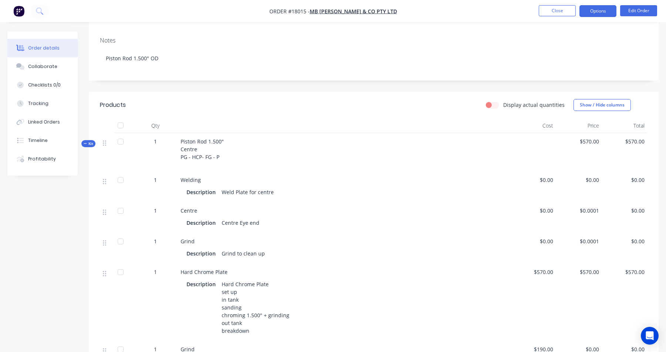
click at [604, 9] on button "Options" at bounding box center [598, 11] width 37 height 12
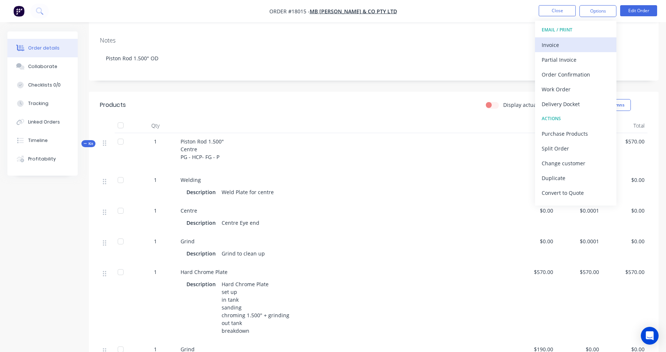
click at [551, 44] on div "Invoice" at bounding box center [576, 45] width 68 height 11
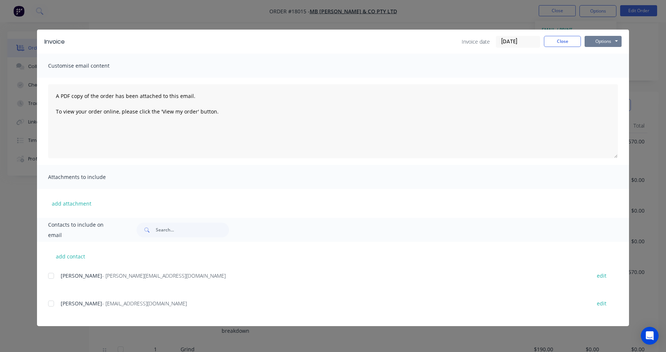
click at [612, 40] on button "Options" at bounding box center [603, 41] width 37 height 11
click at [552, 74] on div "Customise email content" at bounding box center [333, 66] width 592 height 24
click at [600, 41] on button "Options" at bounding box center [603, 41] width 37 height 11
click at [601, 69] on button "Print" at bounding box center [608, 67] width 47 height 12
click at [611, 40] on button "Options" at bounding box center [603, 41] width 37 height 11
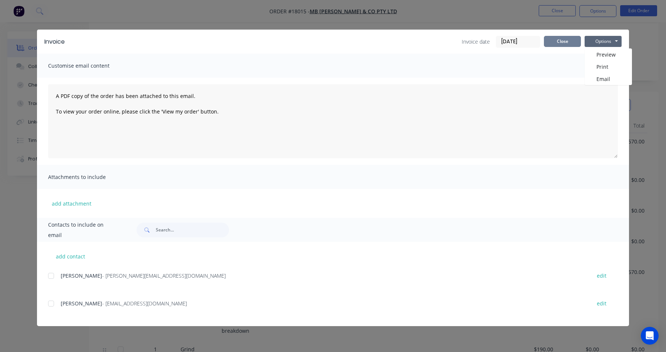
click at [565, 41] on button "Close" at bounding box center [562, 41] width 37 height 11
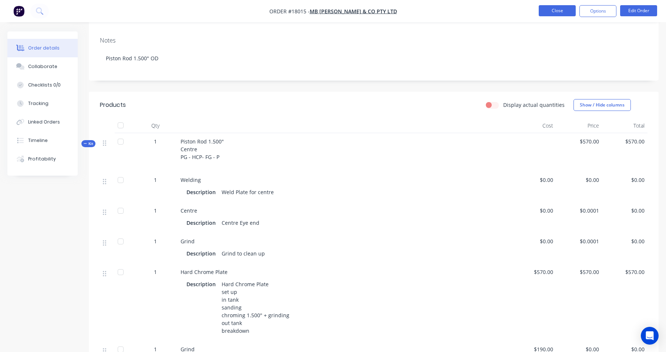
click at [564, 7] on button "Close" at bounding box center [557, 10] width 37 height 11
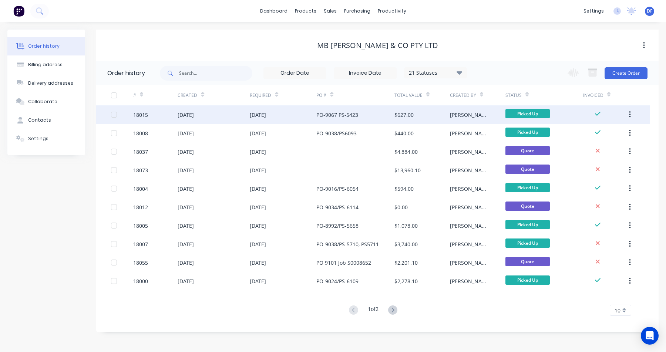
click at [193, 115] on div "[DATE]" at bounding box center [186, 115] width 16 height 8
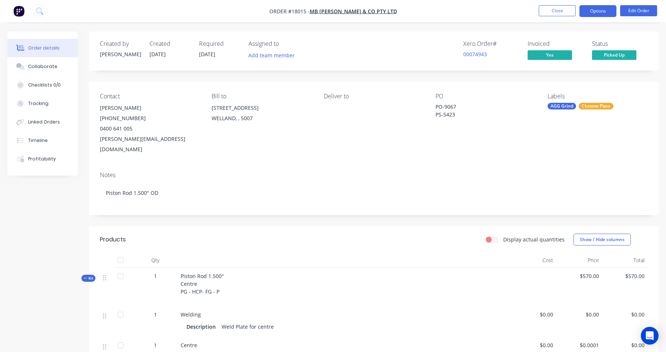
click at [597, 14] on button "Options" at bounding box center [598, 11] width 37 height 12
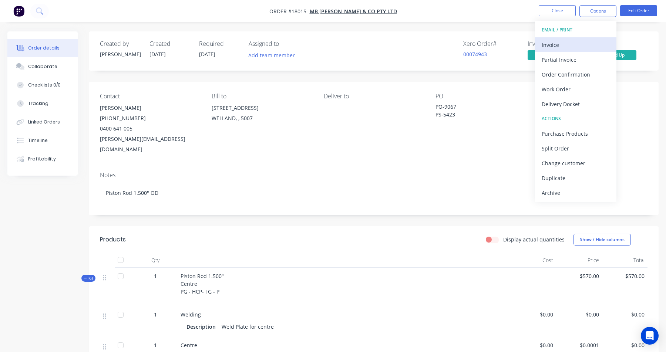
click at [564, 50] on div "Invoice" at bounding box center [576, 45] width 68 height 11
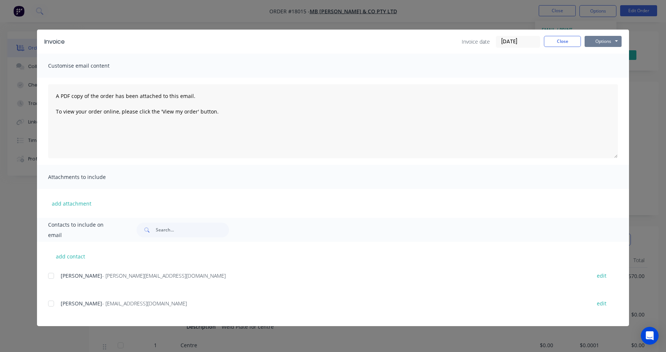
click at [613, 42] on button "Options" at bounding box center [603, 41] width 37 height 11
click at [607, 55] on button "Preview" at bounding box center [608, 54] width 47 height 12
click at [508, 44] on input "[DATE]" at bounding box center [518, 41] width 44 height 11
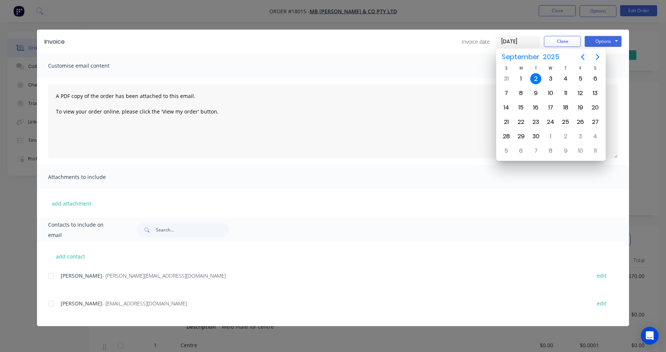
click at [515, 44] on input "[DATE]" at bounding box center [518, 41] width 44 height 11
click at [504, 41] on input "[DATE]" at bounding box center [518, 41] width 44 height 11
type input "[DATE]"
click at [479, 99] on textarea "A PDF copy of the order has been attached to this email. To view your order onl…" at bounding box center [333, 121] width 570 height 74
click at [624, 124] on div "A PDF copy of the order has been attached to this email. To view your order onl…" at bounding box center [333, 121] width 592 height 87
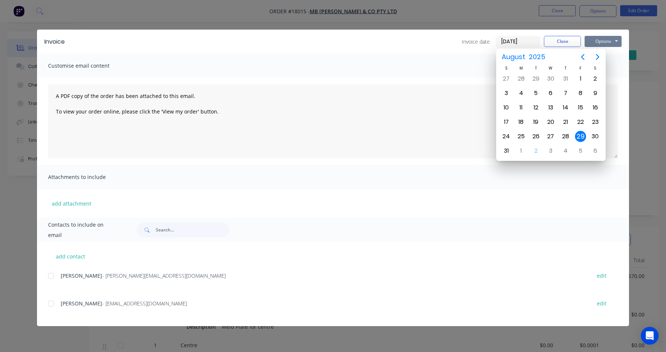
click at [607, 42] on button "Options" at bounding box center [603, 41] width 37 height 11
click at [414, 46] on div "Invoice date [DATE] Close Options Preview Print Email" at bounding box center [347, 42] width 550 height 12
click at [581, 135] on div "29" at bounding box center [580, 136] width 11 height 11
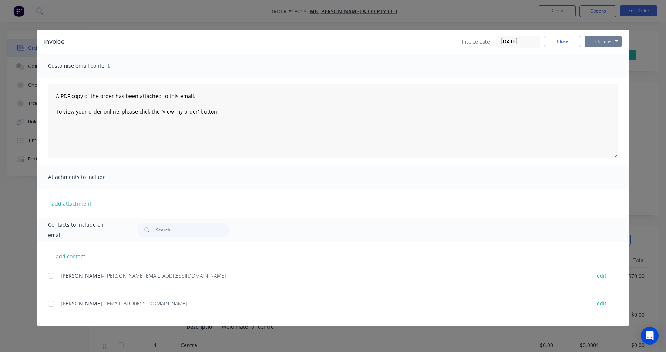
click at [603, 41] on button "Options" at bounding box center [603, 41] width 37 height 11
click at [605, 68] on button "Print" at bounding box center [608, 67] width 47 height 12
click at [570, 42] on button "Close" at bounding box center [562, 41] width 37 height 11
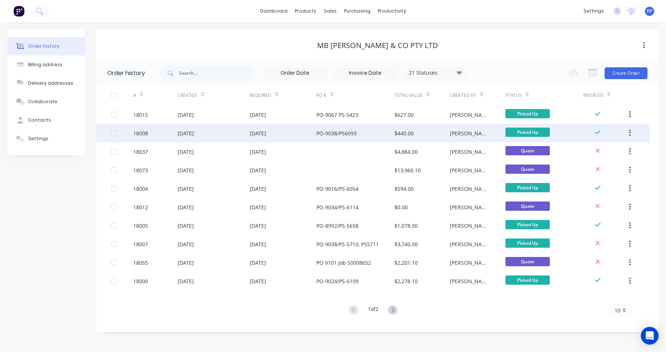
click at [140, 130] on div "18008" at bounding box center [140, 134] width 15 height 8
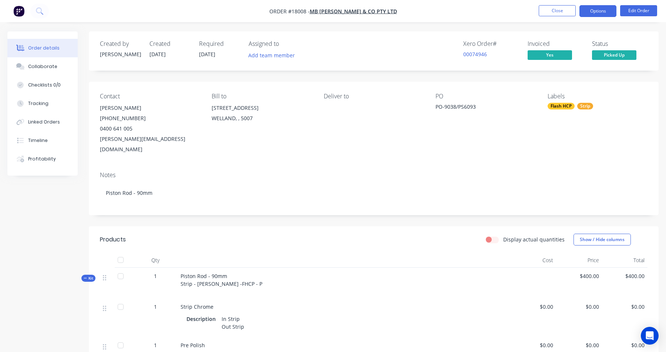
click at [592, 11] on button "Options" at bounding box center [598, 11] width 37 height 12
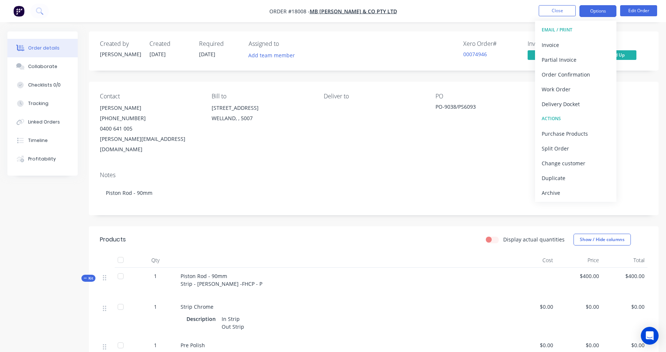
click at [592, 11] on button "Options" at bounding box center [598, 11] width 37 height 12
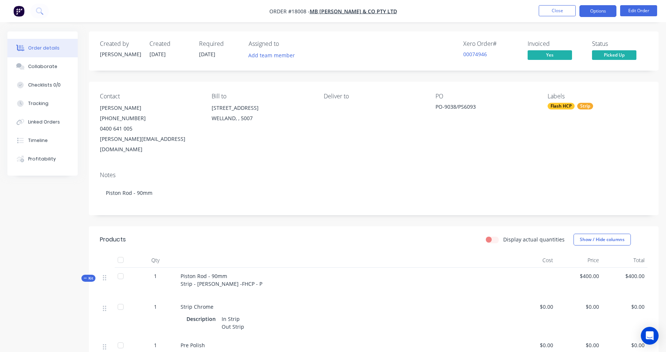
click at [599, 12] on button "Options" at bounding box center [598, 11] width 37 height 12
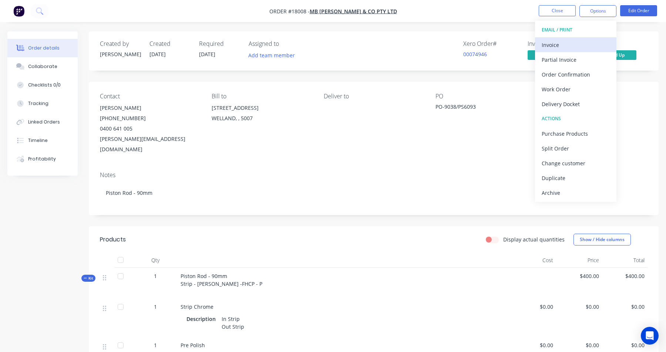
click at [562, 50] on div "Invoice" at bounding box center [576, 45] width 68 height 11
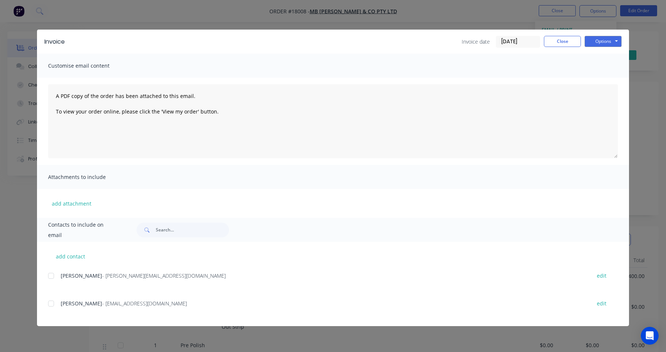
click at [507, 43] on input "[DATE]" at bounding box center [518, 41] width 44 height 11
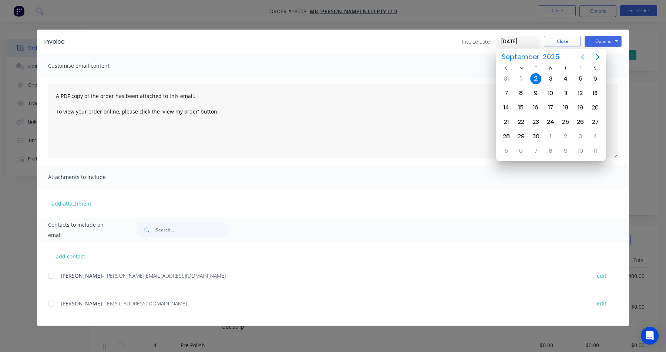
click at [584, 60] on icon "Previous page" at bounding box center [582, 57] width 9 height 9
click at [582, 137] on div "29" at bounding box center [580, 136] width 11 height 11
type input "[DATE]"
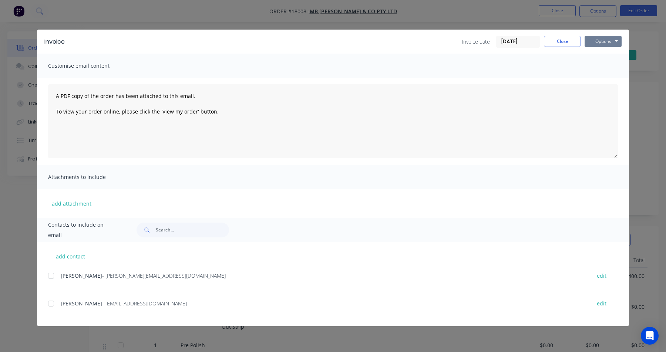
click at [596, 39] on button "Options" at bounding box center [603, 41] width 37 height 11
click at [601, 56] on button "Preview" at bounding box center [608, 54] width 47 height 12
click at [612, 43] on button "Options" at bounding box center [603, 41] width 37 height 11
click at [603, 67] on button "Print" at bounding box center [608, 67] width 47 height 12
click at [574, 36] on button "Close" at bounding box center [562, 41] width 37 height 11
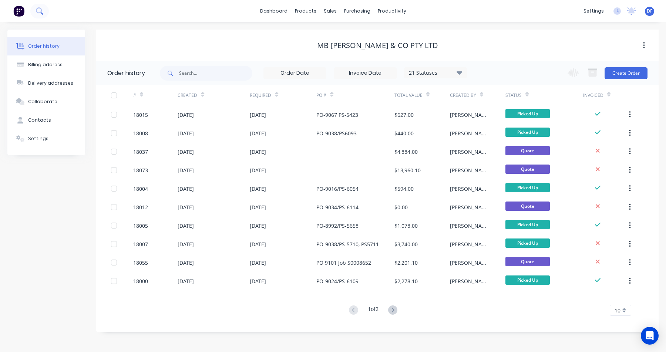
click at [37, 10] on icon at bounding box center [39, 10] width 6 height 6
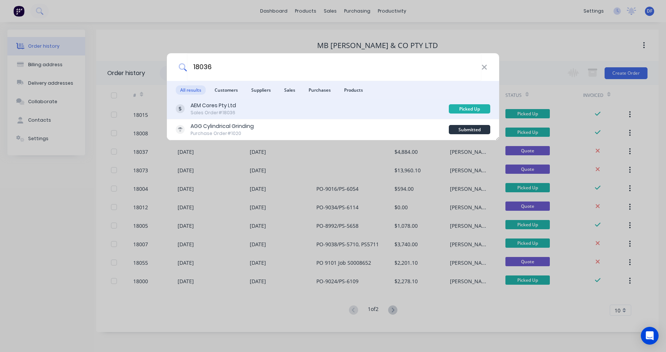
type input "18036"
click at [228, 110] on div "Sales Order #18036" at bounding box center [214, 113] width 46 height 7
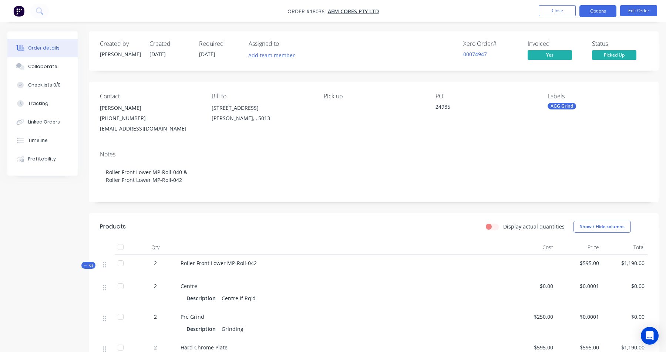
click at [607, 14] on button "Options" at bounding box center [598, 11] width 37 height 12
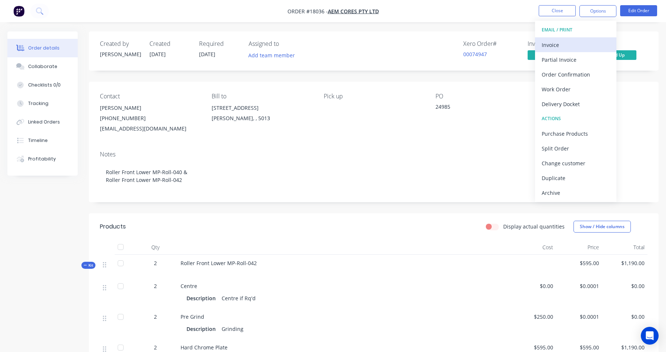
click at [585, 47] on div "Invoice" at bounding box center [576, 45] width 68 height 11
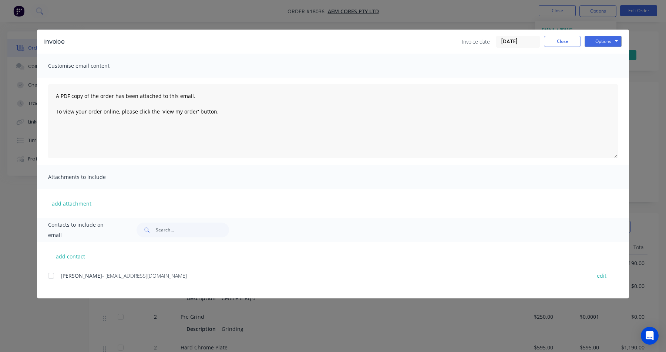
click at [518, 42] on input "[DATE]" at bounding box center [518, 41] width 44 height 11
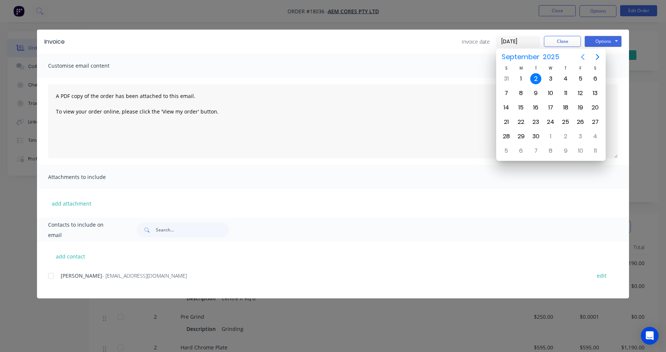
click at [582, 55] on icon "Previous page" at bounding box center [582, 57] width 9 height 9
click at [581, 137] on div "29" at bounding box center [580, 136] width 11 height 11
type input "[DATE]"
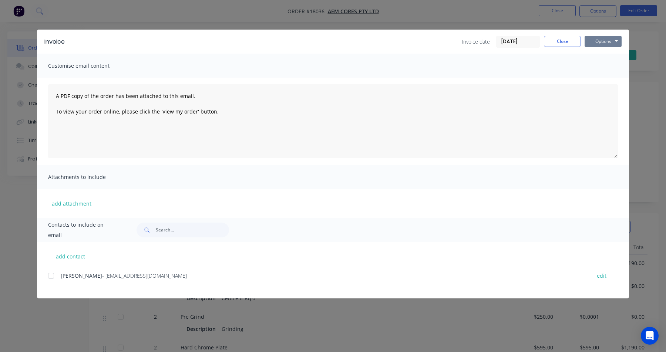
click at [599, 43] on button "Options" at bounding box center [603, 41] width 37 height 11
click at [598, 68] on button "Print" at bounding box center [608, 67] width 47 height 12
click at [567, 41] on button "Close" at bounding box center [562, 41] width 37 height 11
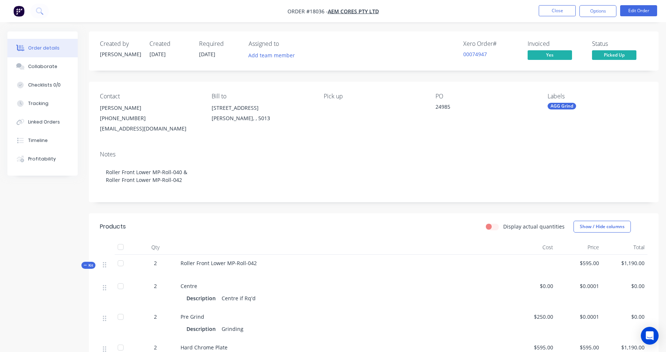
click at [64, 22] on div "Order details Collaborate Checklists 0/0 Tracking Linked Orders Timeline Profit…" at bounding box center [333, 297] width 666 height 594
click at [36, 12] on icon at bounding box center [39, 10] width 7 height 7
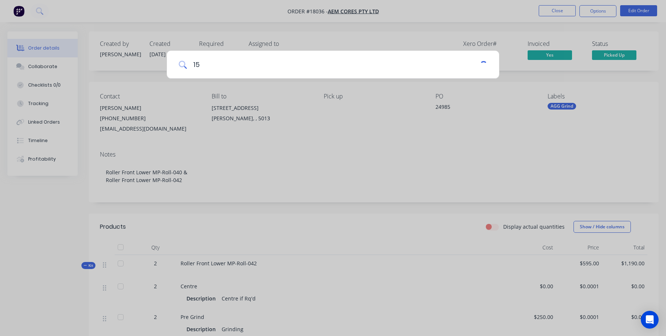
type input "1"
click at [393, 195] on div at bounding box center [333, 168] width 666 height 336
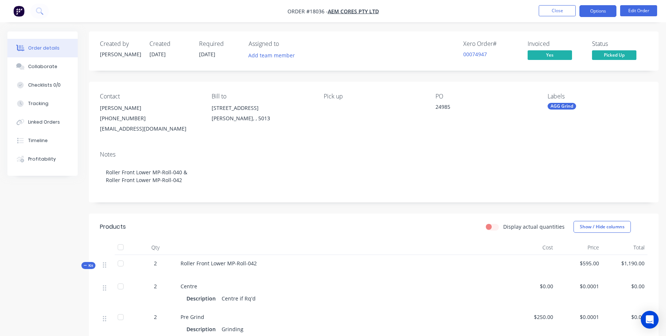
click at [604, 10] on button "Options" at bounding box center [598, 11] width 37 height 12
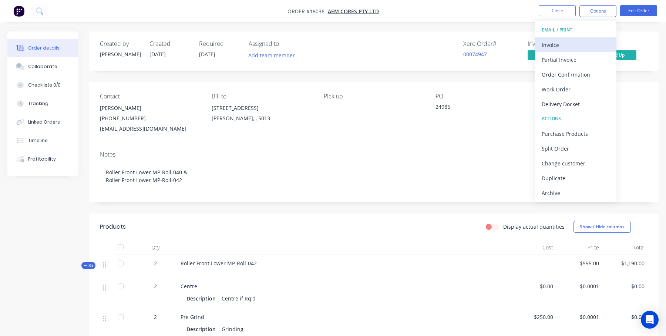
click at [578, 46] on div "Invoice" at bounding box center [576, 45] width 68 height 11
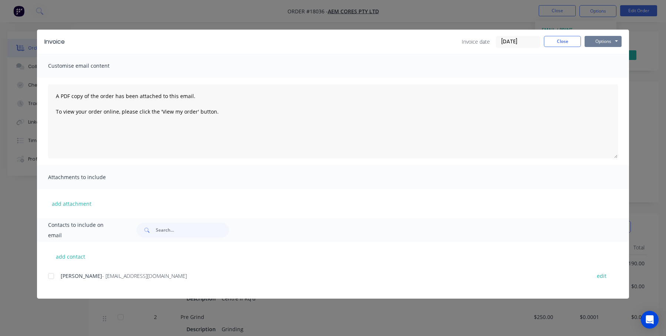
click at [605, 39] on button "Options" at bounding box center [603, 41] width 37 height 11
click at [603, 58] on button "Preview" at bounding box center [608, 54] width 47 height 12
click at [558, 38] on button "Close" at bounding box center [562, 41] width 37 height 11
